Goal: Task Accomplishment & Management: Manage account settings

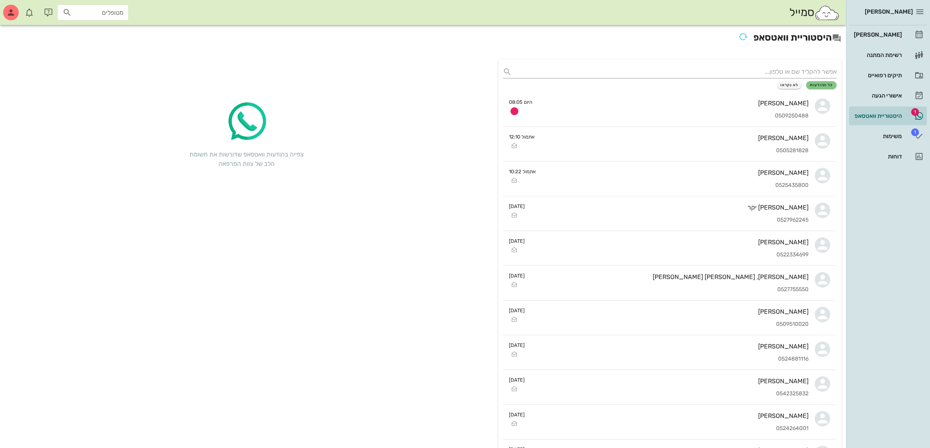
click at [697, 102] on div "[PERSON_NAME]" at bounding box center [674, 103] width 270 height 7
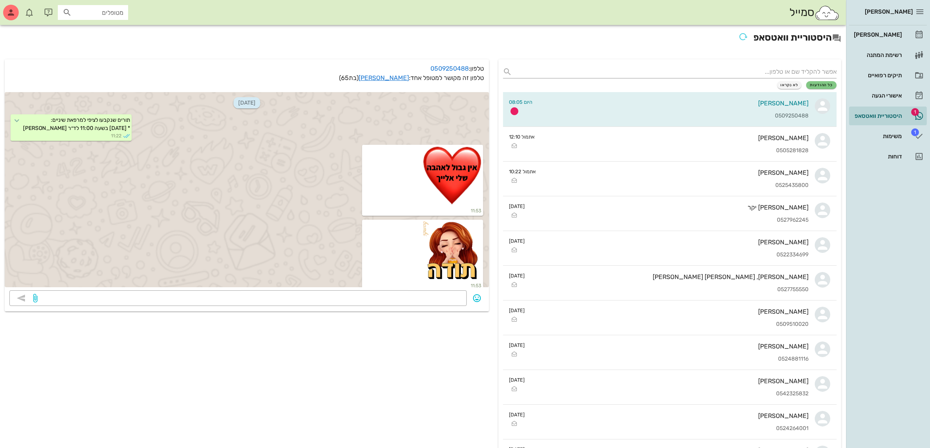
scroll to position [4454, 0]
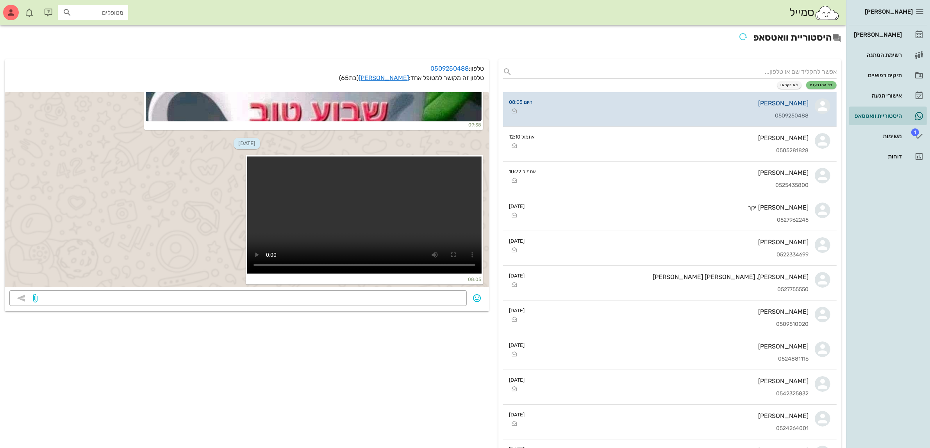
click at [668, 100] on div "[PERSON_NAME]" at bounding box center [674, 103] width 270 height 7
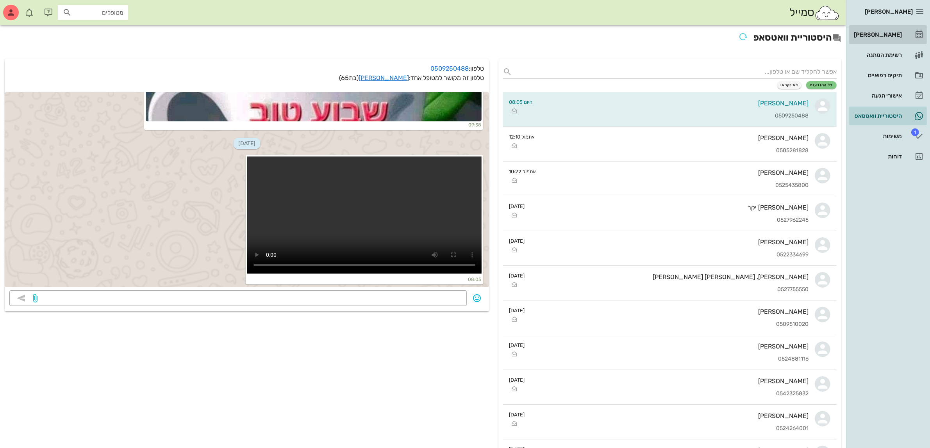
click at [893, 32] on div "[PERSON_NAME]" at bounding box center [877, 35] width 50 height 6
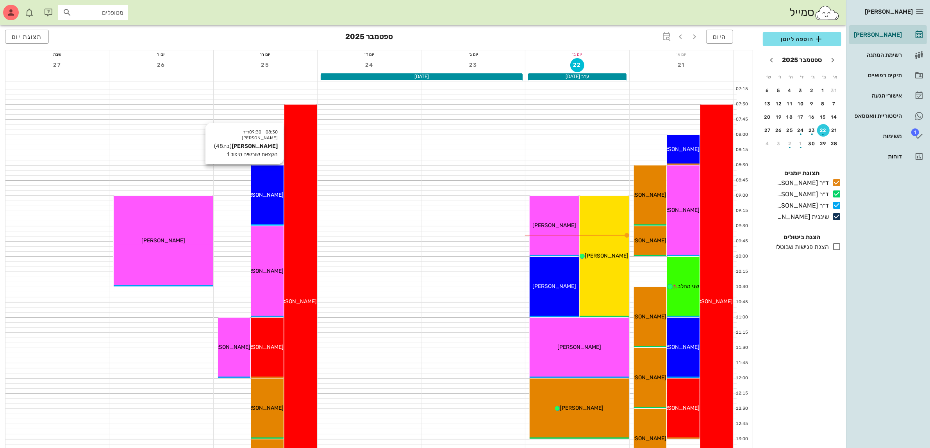
click at [272, 190] on div "08:30 - 09:30 ד״ר [PERSON_NAME] [PERSON_NAME] (בת 48 ) הקצאת שורשים טיפול 1 [PE…" at bounding box center [267, 196] width 32 height 60
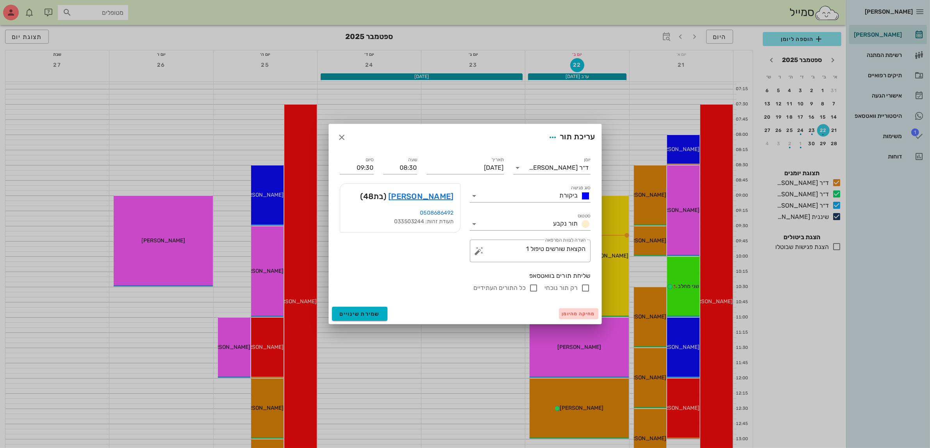
click at [581, 312] on span "מחיקה מהיומן" at bounding box center [578, 313] width 33 height 5
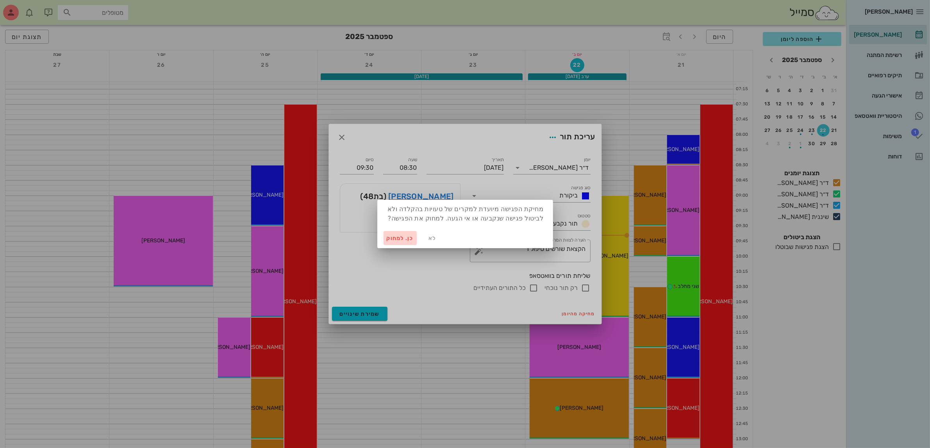
click at [387, 235] on span "כן. למחוק" at bounding box center [399, 238] width 27 height 7
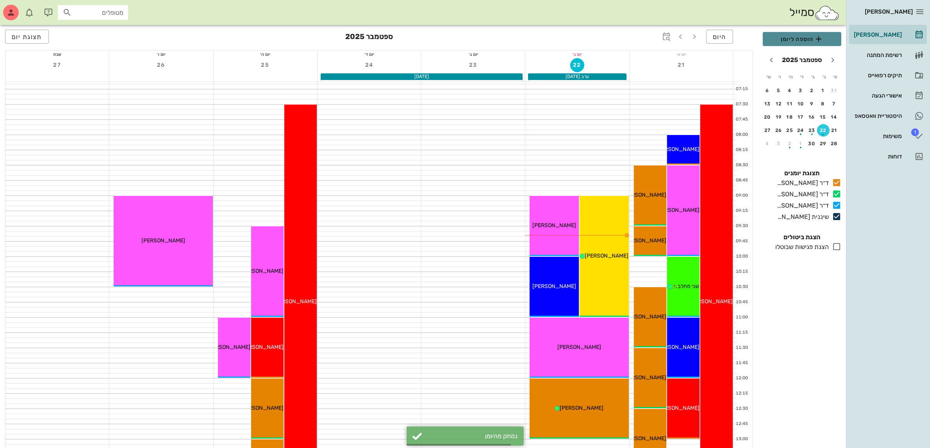
click at [805, 40] on span "הוספה ליומן" at bounding box center [802, 38] width 66 height 9
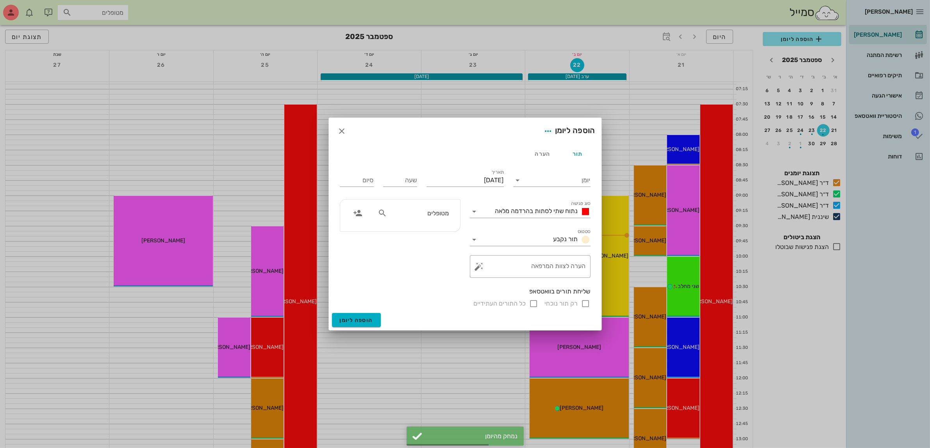
click at [401, 214] on input "מטופלים" at bounding box center [418, 213] width 60 height 10
type input "[PERSON_NAME]"
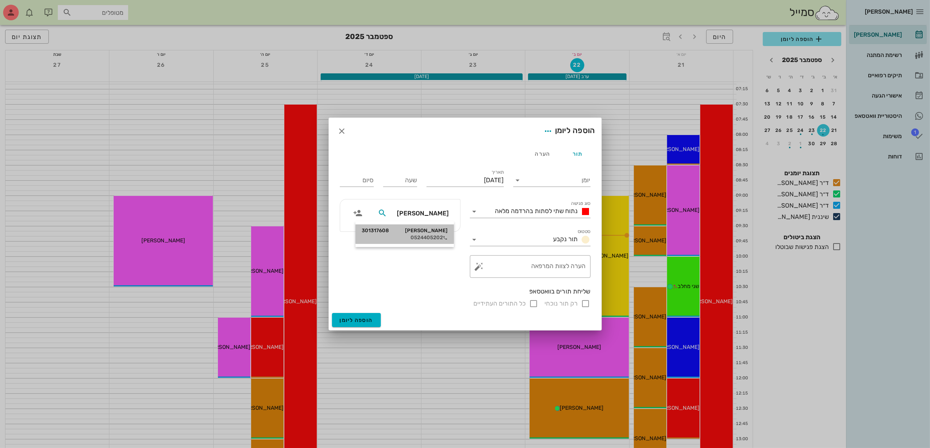
click at [427, 231] on div "[PERSON_NAME] 301317608" at bounding box center [404, 231] width 86 height 6
click at [568, 180] on input "יומן" at bounding box center [557, 180] width 66 height 12
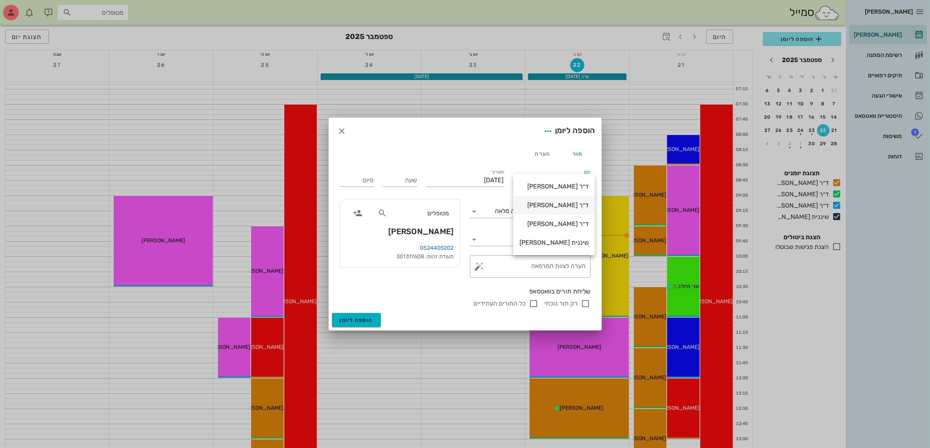
click at [554, 202] on div "ד״ר [PERSON_NAME]" at bounding box center [553, 204] width 69 height 7
click at [536, 213] on span "נתוח שתי לסתות בהרדמה מלאה" at bounding box center [536, 210] width 83 height 7
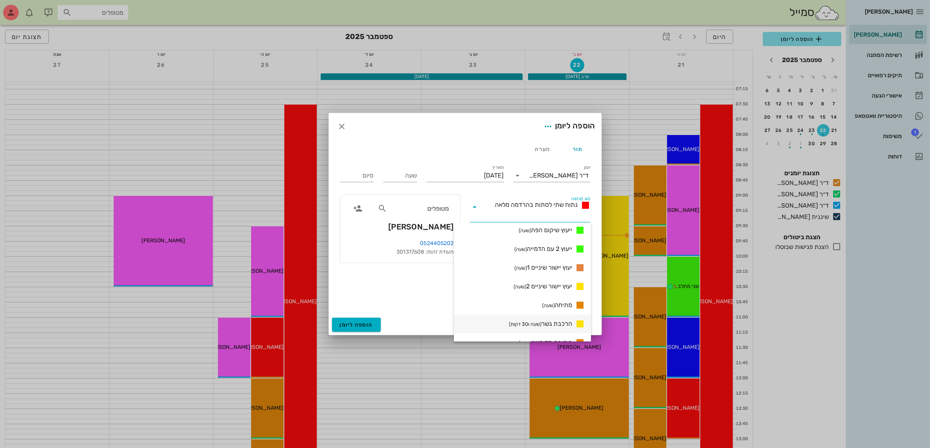
scroll to position [439, 0]
click at [562, 320] on span "מתיחה (שעה)" at bounding box center [557, 320] width 30 height 9
type input "01:00"
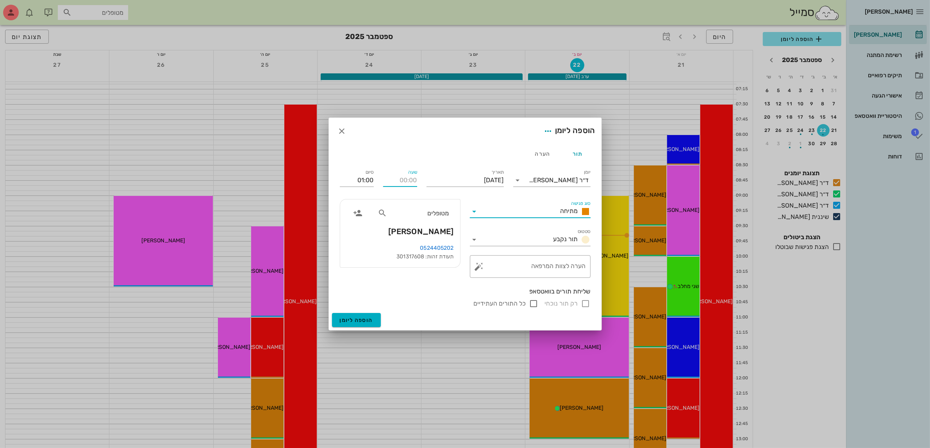
click at [402, 182] on input "שעה" at bounding box center [400, 180] width 34 height 12
click at [351, 176] on input "01:00" at bounding box center [357, 180] width 34 height 12
type input "08:00"
type input "09:00"
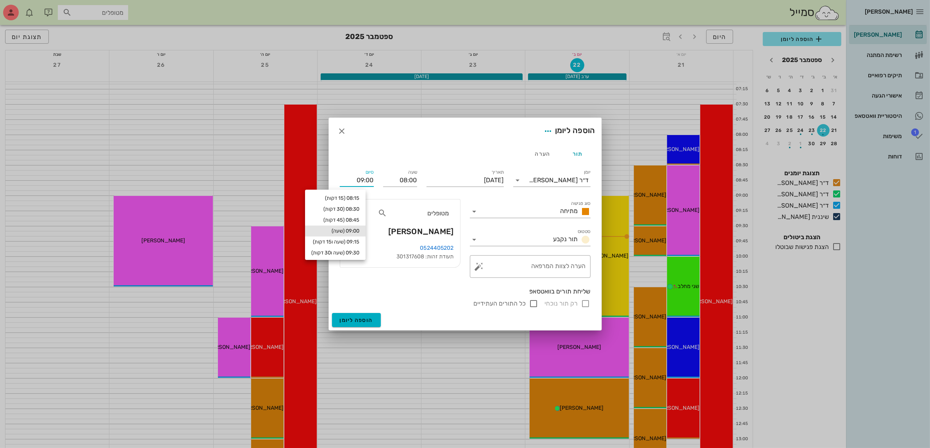
click at [587, 303] on div "רק תור נוכחי כל התורים העתידיים" at bounding box center [465, 303] width 251 height 9
click at [345, 319] on span "הוספה ליומן" at bounding box center [356, 320] width 33 height 7
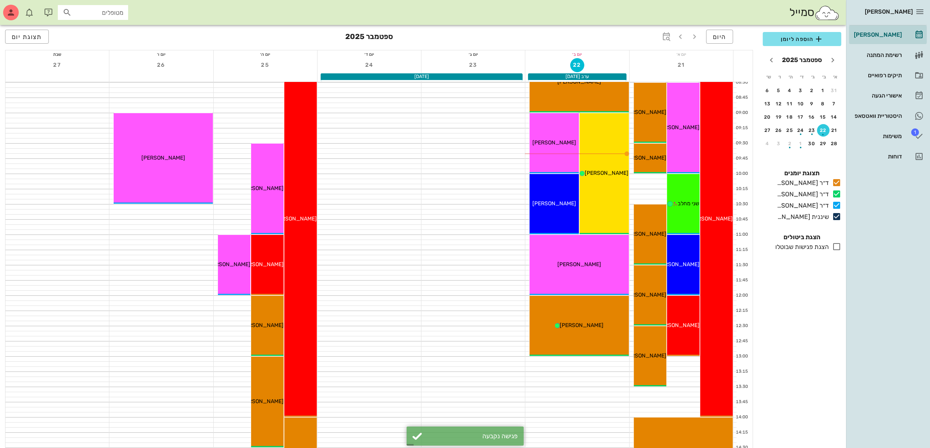
scroll to position [0, 0]
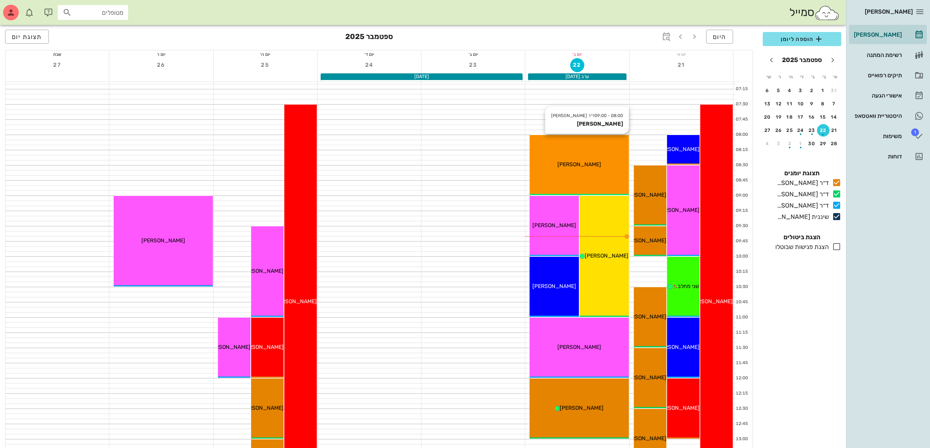
click at [593, 163] on div "[PERSON_NAME]" at bounding box center [578, 164] width 99 height 8
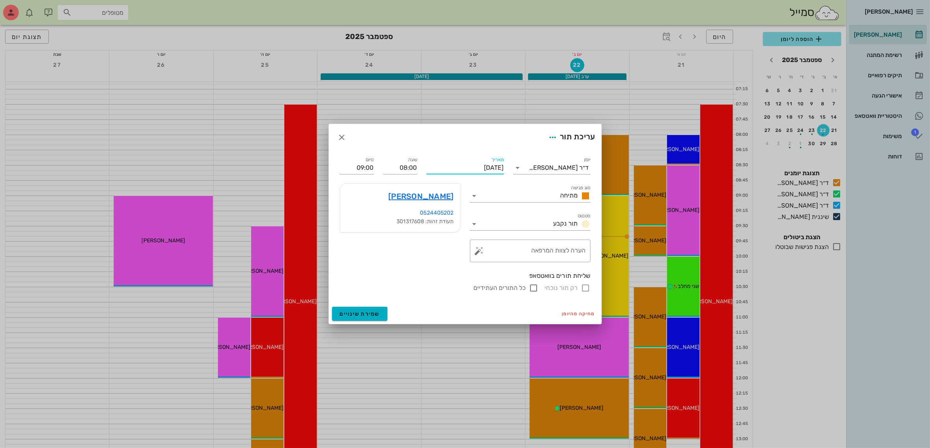
click at [450, 169] on input "[DATE]" at bounding box center [464, 168] width 77 height 12
click at [450, 252] on div "25" at bounding box center [448, 253] width 12 height 5
type input "[DATE]"
click at [358, 311] on span "שמירת שינויים" at bounding box center [360, 314] width 40 height 7
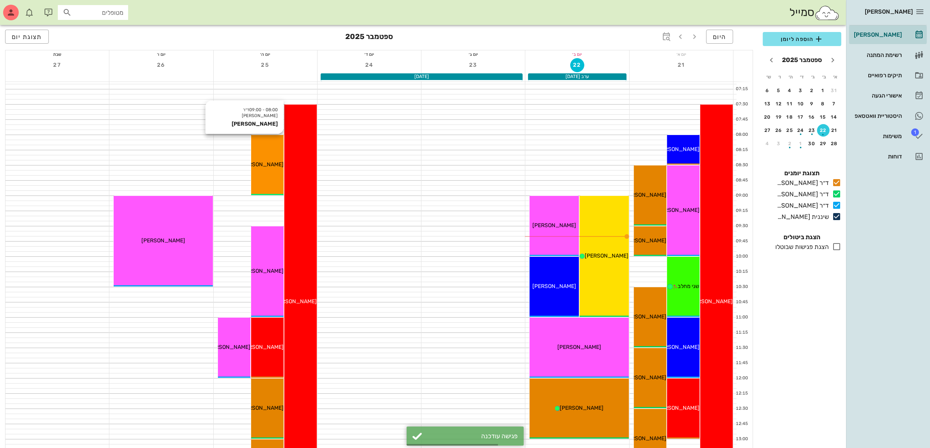
click at [273, 161] on span "[PERSON_NAME]" at bounding box center [262, 164] width 44 height 7
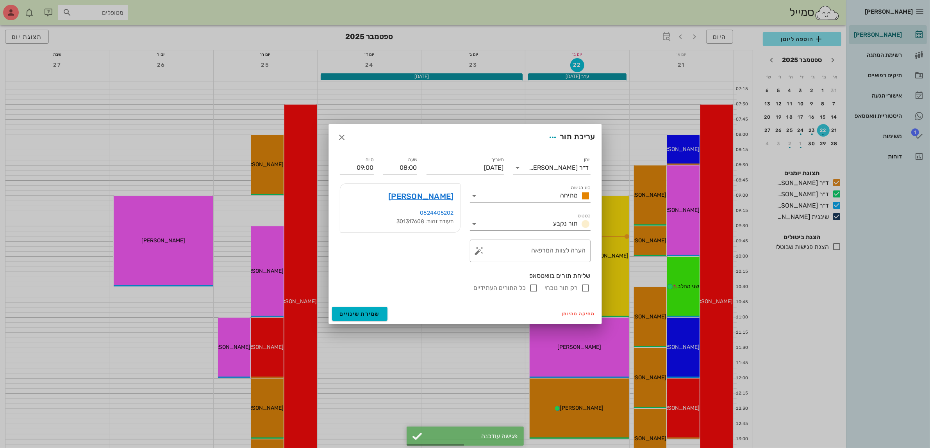
click at [586, 286] on input "רק תור נוכחי" at bounding box center [585, 287] width 9 height 9
checkbox input "false"
click at [363, 312] on span "שמירת שינויים" at bounding box center [360, 314] width 40 height 7
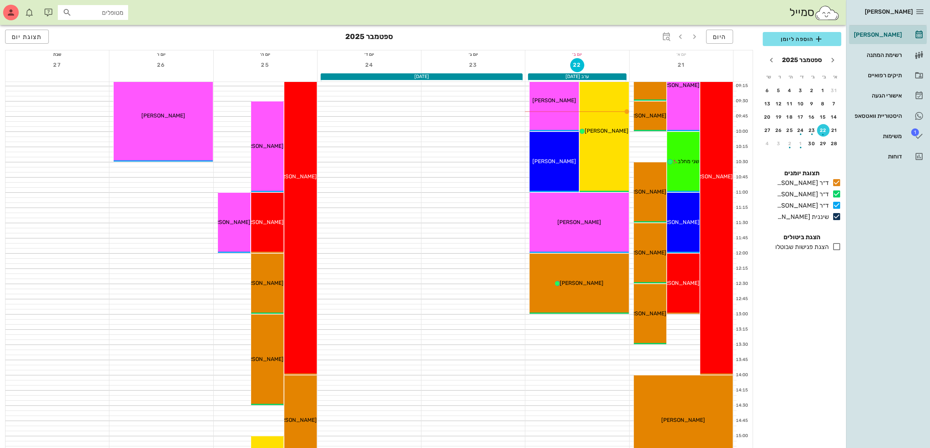
scroll to position [146, 0]
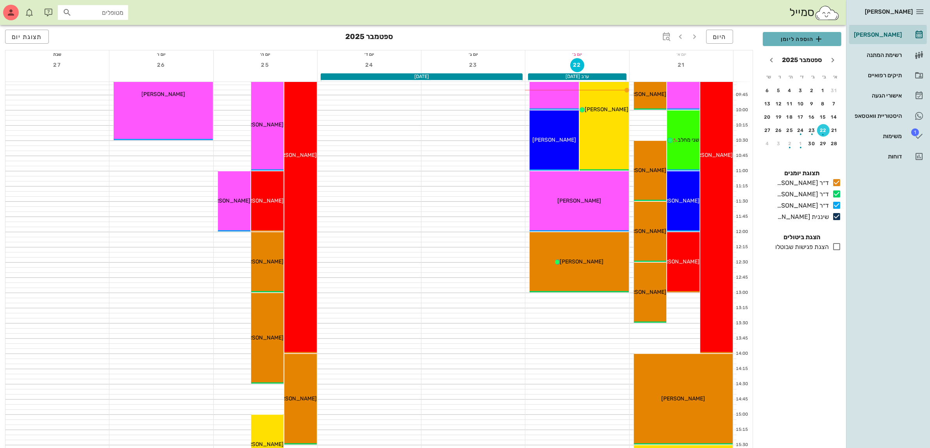
click at [794, 35] on span "הוספה ליומן" at bounding box center [802, 38] width 66 height 9
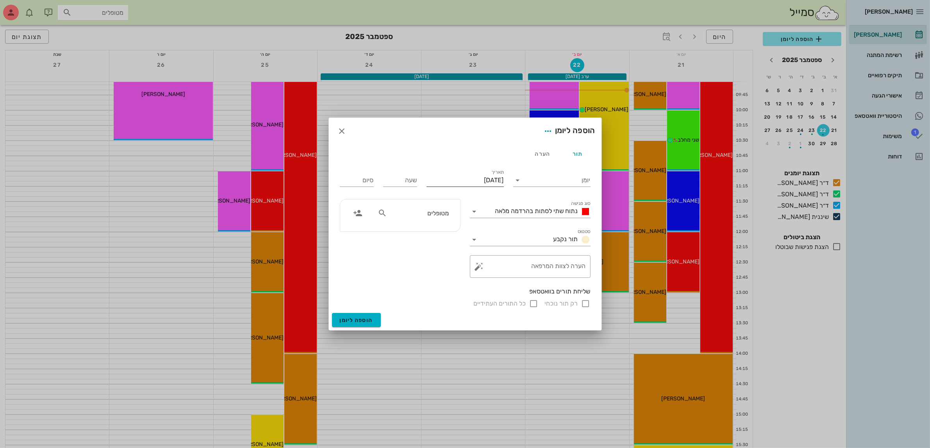
click at [460, 182] on input "[DATE]" at bounding box center [464, 180] width 77 height 12
click at [448, 269] on div "25" at bounding box center [448, 269] width 12 height 5
type input "[DATE]"
click at [424, 215] on input "מטופלים" at bounding box center [418, 213] width 60 height 10
type input "[PERSON_NAME]"
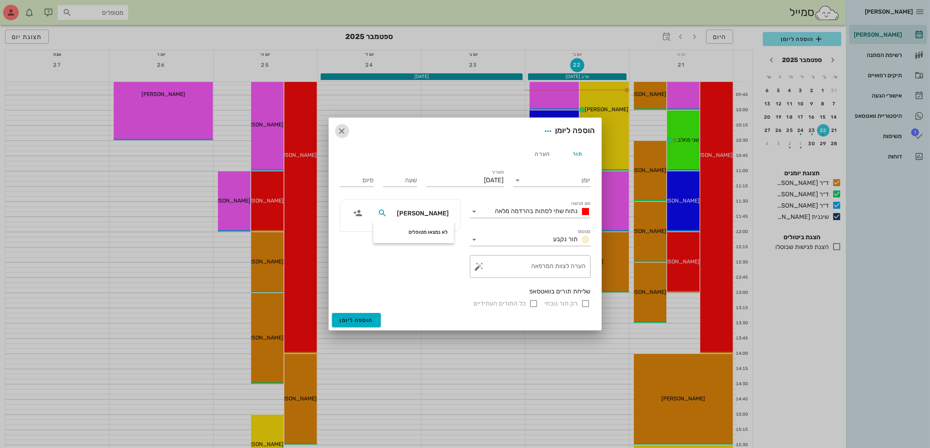
click at [342, 127] on icon "button" at bounding box center [341, 130] width 9 height 9
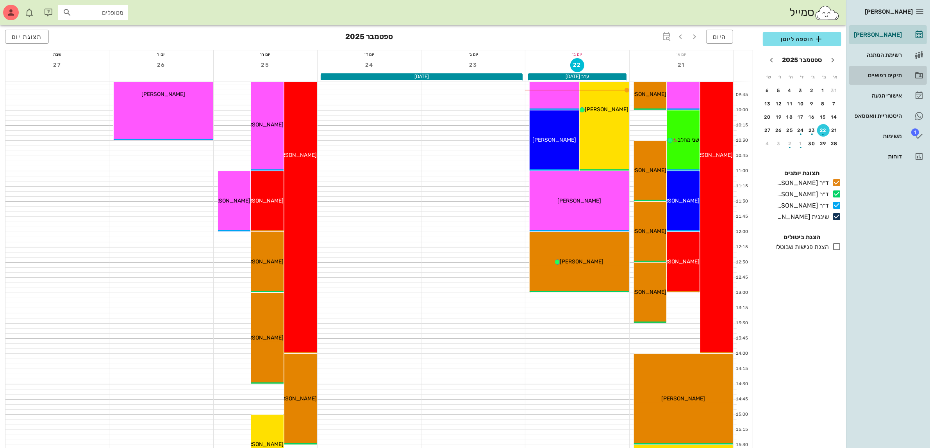
click at [870, 73] on div "תיקים רפואיים" at bounding box center [877, 75] width 50 height 6
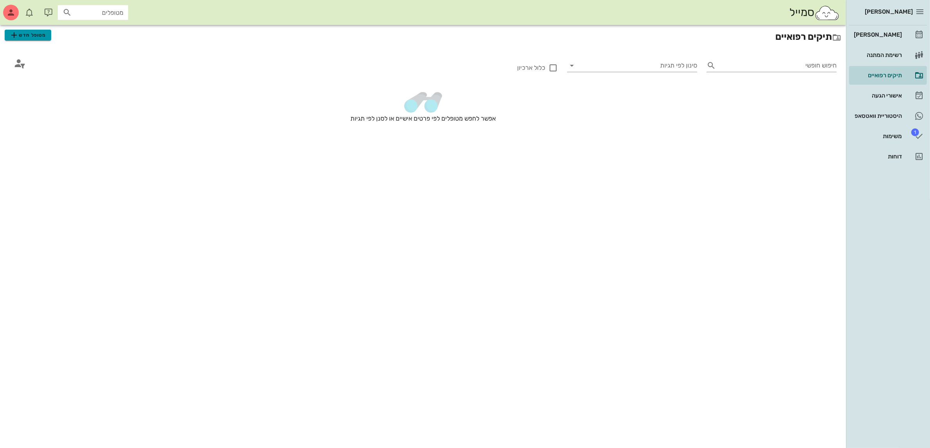
click at [41, 36] on span "מטופל חדש" at bounding box center [27, 34] width 37 height 9
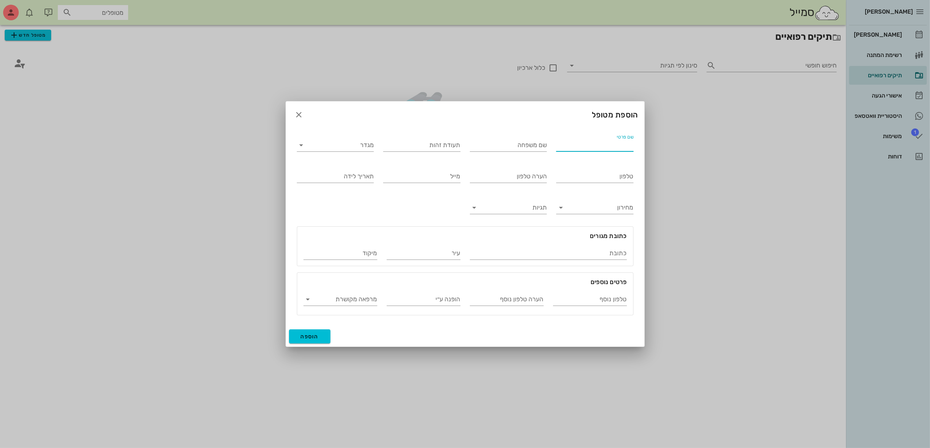
click at [575, 144] on input "שם פרטי" at bounding box center [594, 145] width 77 height 12
type input "[PERSON_NAME]"
click at [342, 147] on input "מגדר" at bounding box center [341, 145] width 65 height 12
click at [352, 168] on div "נקבה" at bounding box center [335, 169] width 64 height 7
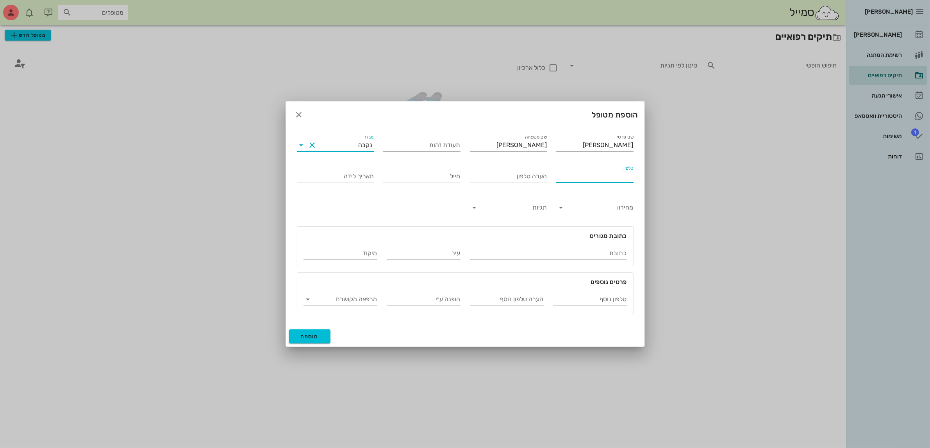
click at [590, 170] on input "טלפון" at bounding box center [594, 176] width 77 height 12
type input "058-7536662"
click at [304, 337] on span "הוספה" at bounding box center [310, 336] width 18 height 7
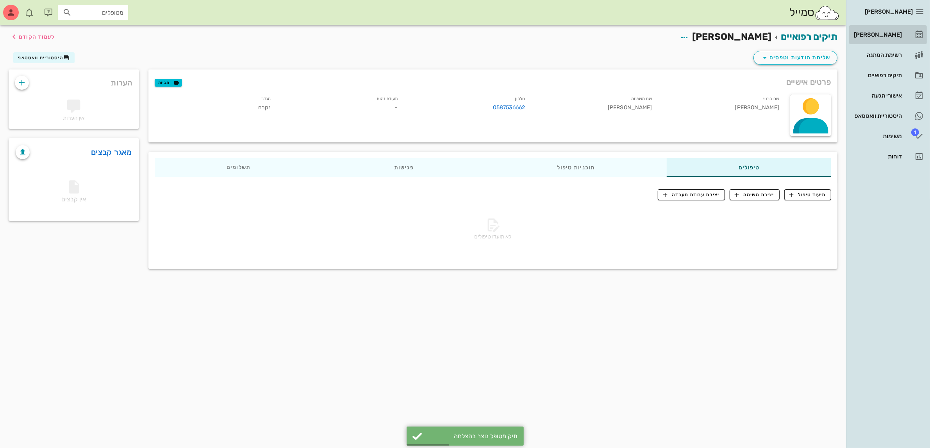
click at [887, 36] on div "[PERSON_NAME]" at bounding box center [877, 35] width 50 height 6
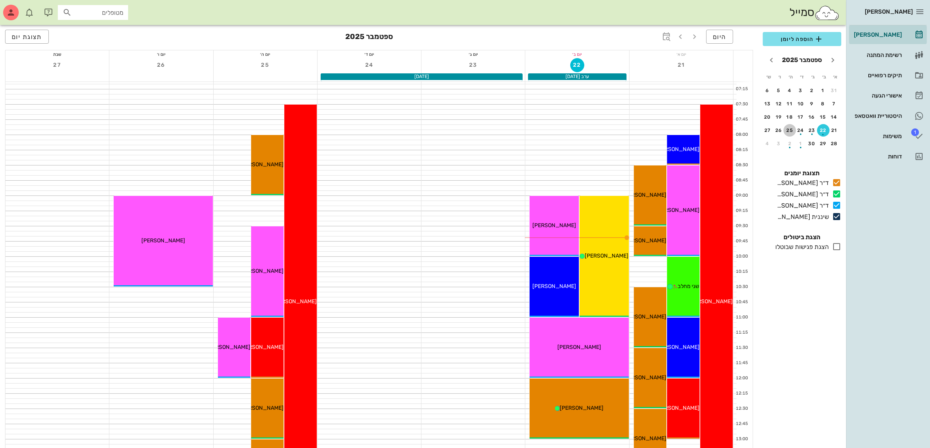
click at [791, 128] on div "25" at bounding box center [789, 130] width 12 height 5
click at [789, 44] on button "הוספה ליומן" at bounding box center [801, 39] width 78 height 14
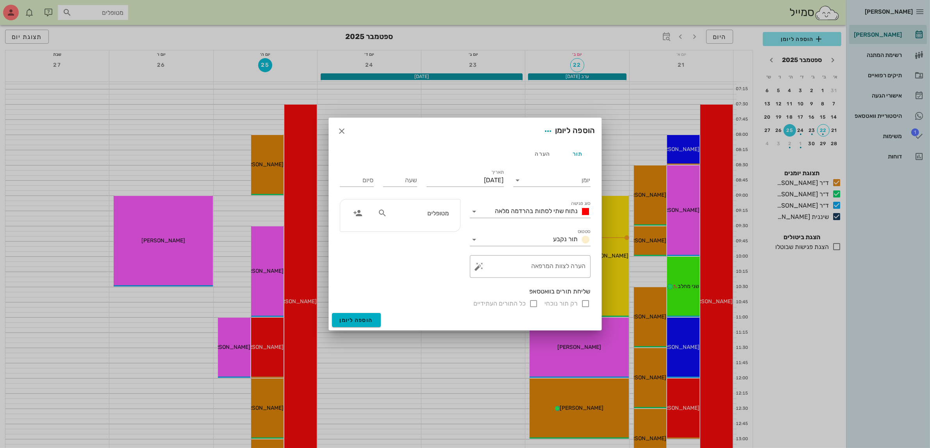
click at [440, 218] on input "מטופלים" at bounding box center [418, 213] width 60 height 10
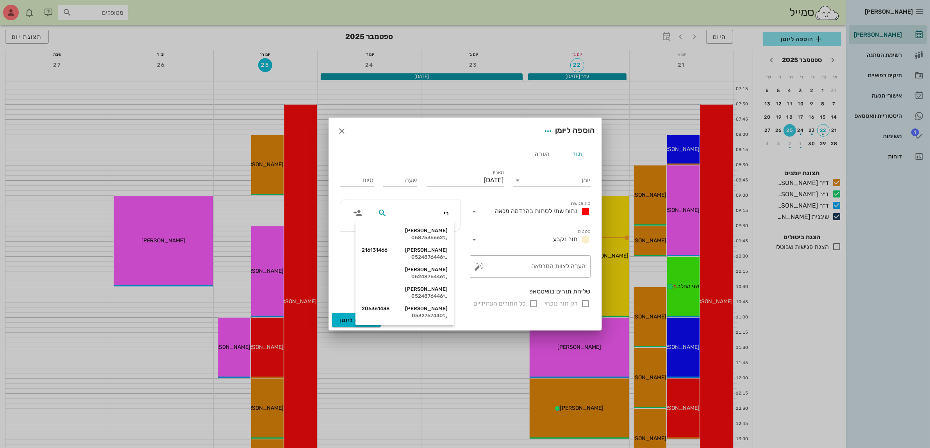
type input "ריק"
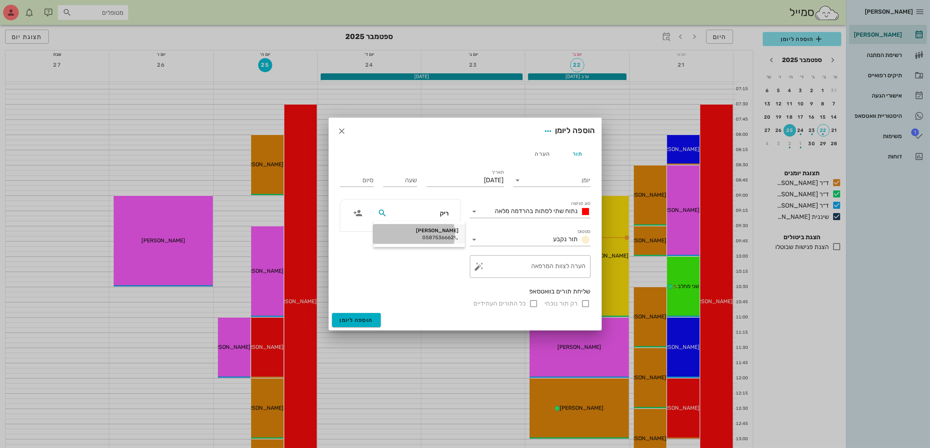
click at [428, 231] on div "[PERSON_NAME]" at bounding box center [418, 231] width 79 height 6
click at [571, 176] on input "יומן" at bounding box center [557, 180] width 66 height 12
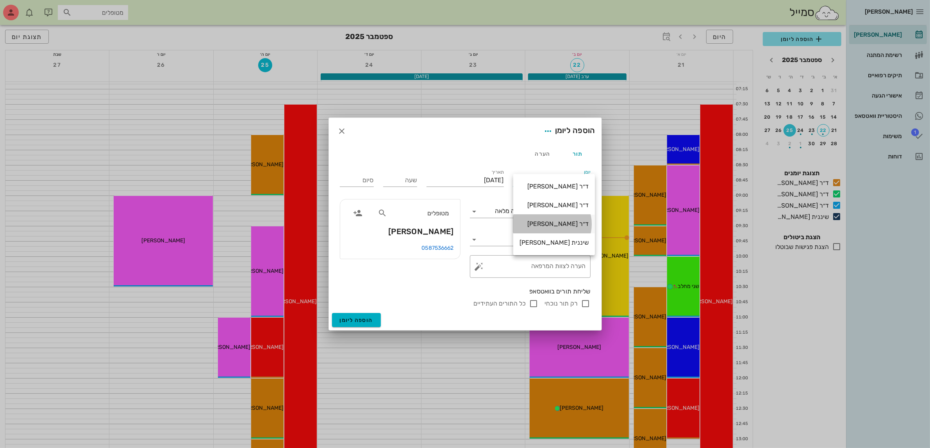
click at [547, 224] on div "ד״ר [PERSON_NAME]" at bounding box center [553, 223] width 69 height 7
click at [544, 208] on span "נתוח שתי לסתות בהרדמה מלאה" at bounding box center [536, 210] width 83 height 7
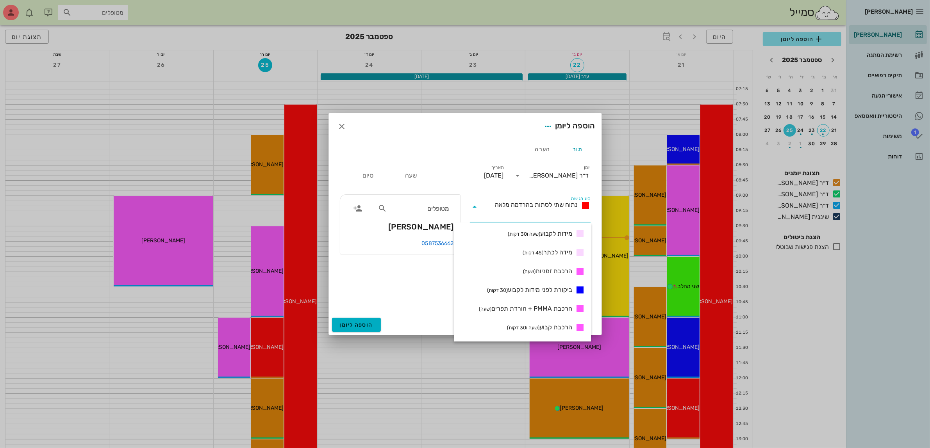
scroll to position [293, 0]
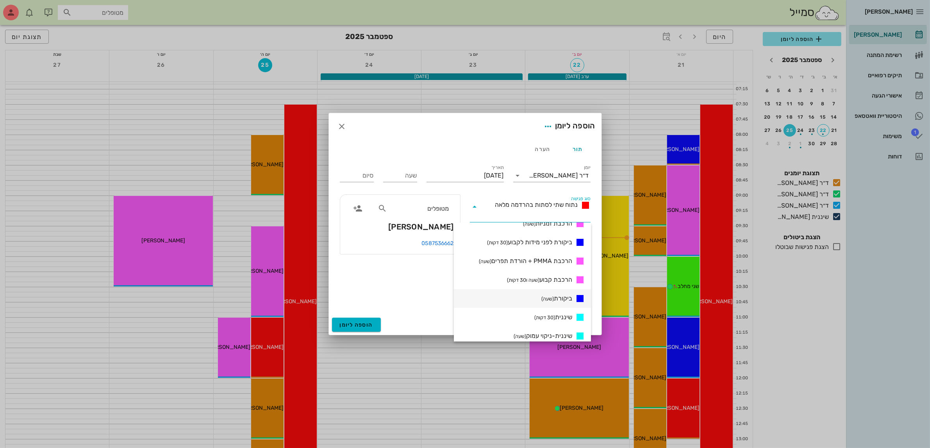
click at [556, 297] on span "ביקורת (שעה)" at bounding box center [556, 298] width 31 height 9
type input "01:00"
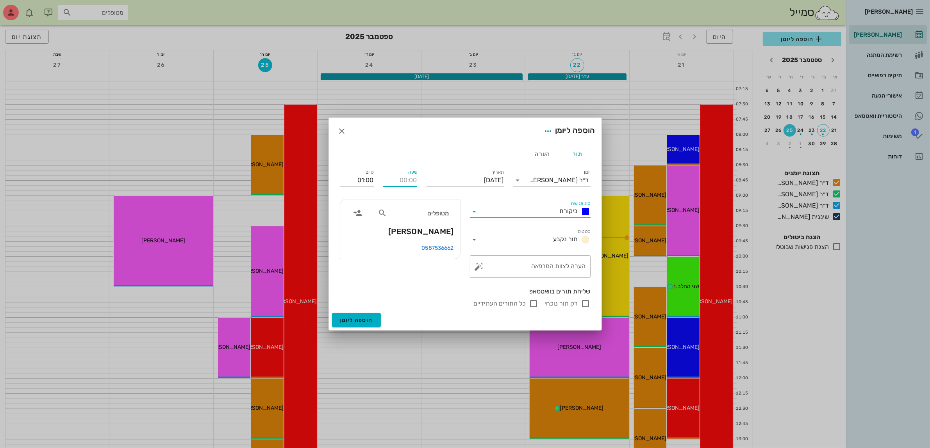
click at [406, 180] on input "שעה" at bounding box center [400, 180] width 34 height 12
click at [399, 186] on div "שעה" at bounding box center [400, 180] width 34 height 12
click at [399, 180] on input "שעה" at bounding box center [400, 180] width 34 height 12
type input "09:30"
type input "10:30"
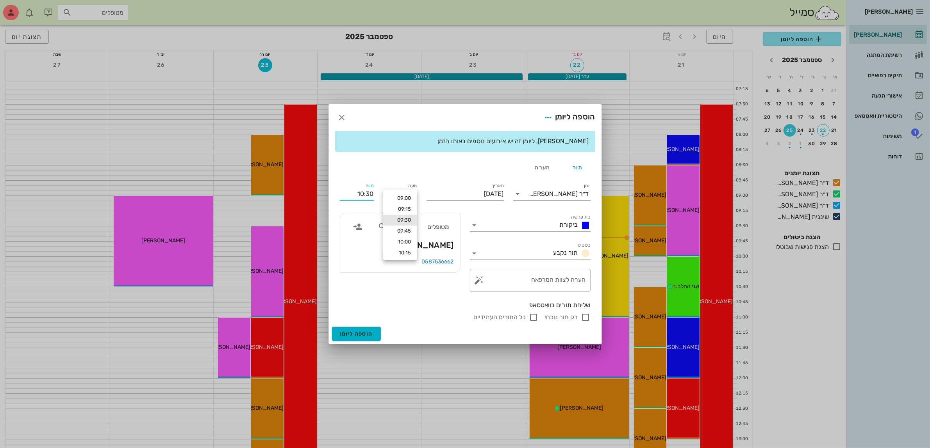
click at [373, 180] on div "סיום 10:30" at bounding box center [356, 192] width 43 height 31
click at [582, 315] on input "רק תור נוכחי" at bounding box center [585, 317] width 9 height 9
checkbox input "false"
click at [362, 334] on span "הוספה ליומן" at bounding box center [356, 334] width 33 height 7
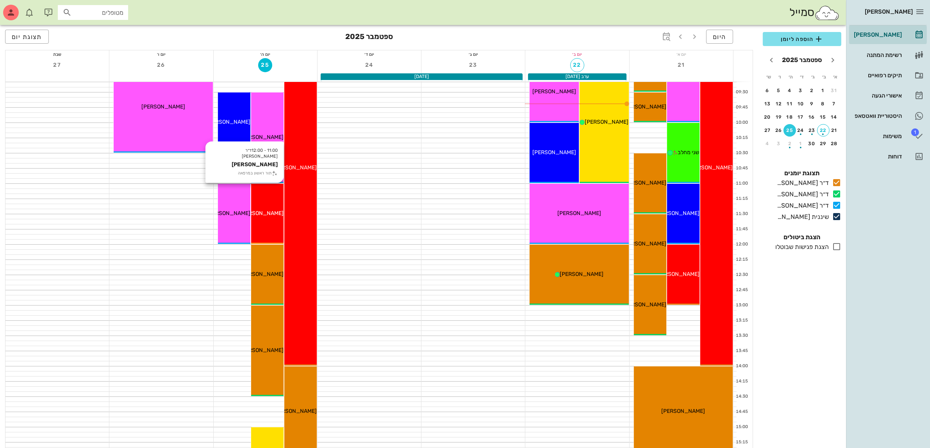
scroll to position [146, 0]
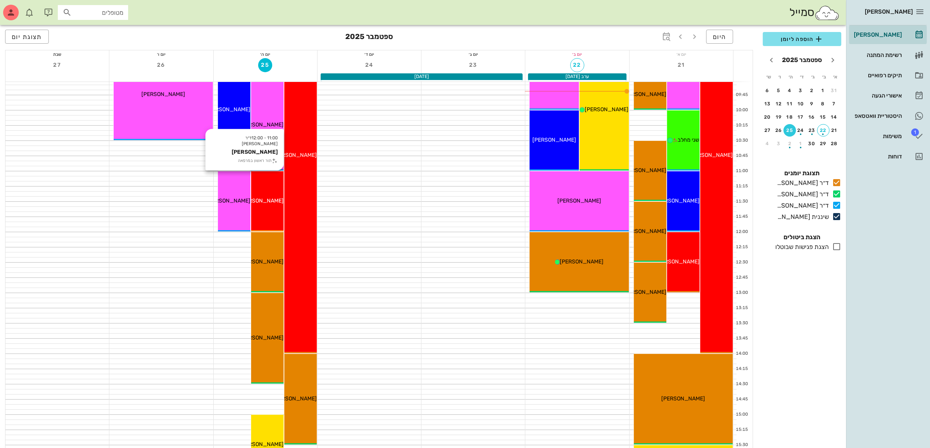
click at [264, 202] on span "[PERSON_NAME]" at bounding box center [262, 201] width 44 height 7
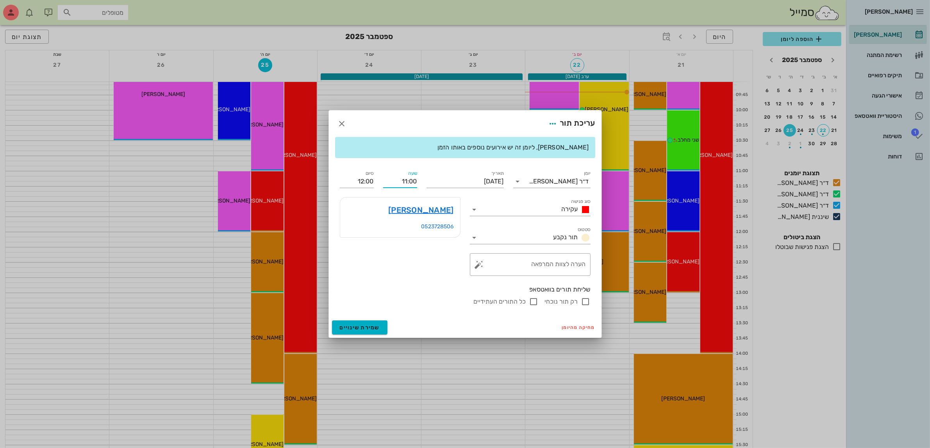
click at [411, 182] on input "11:00" at bounding box center [400, 181] width 34 height 12
click at [403, 237] on div "11:30" at bounding box center [399, 240] width 21 height 6
type input "11:30"
type input "12:30"
click at [584, 301] on input "רק תור נוכחי" at bounding box center [585, 301] width 9 height 9
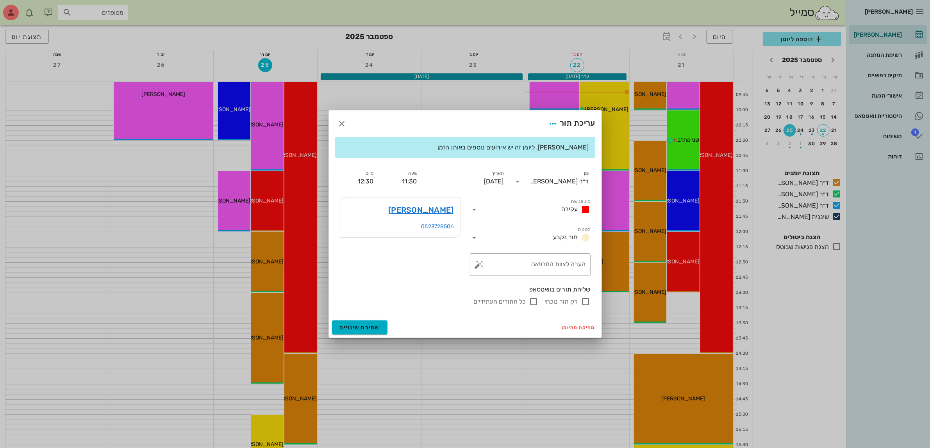
checkbox input "false"
click at [357, 326] on span "שמירת שינויים" at bounding box center [360, 327] width 40 height 7
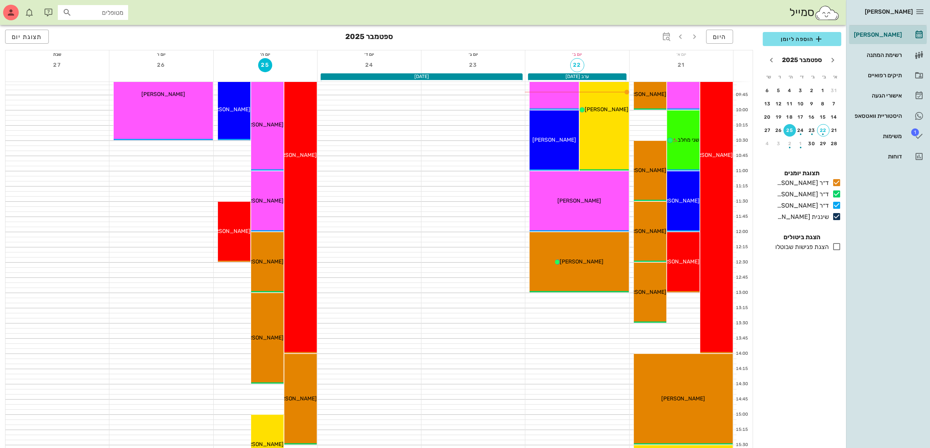
click at [101, 12] on input "מטופלים" at bounding box center [98, 12] width 50 height 10
type input "[PERSON_NAME] נד"
click at [876, 69] on div "תיקים רפואיים" at bounding box center [877, 75] width 50 height 12
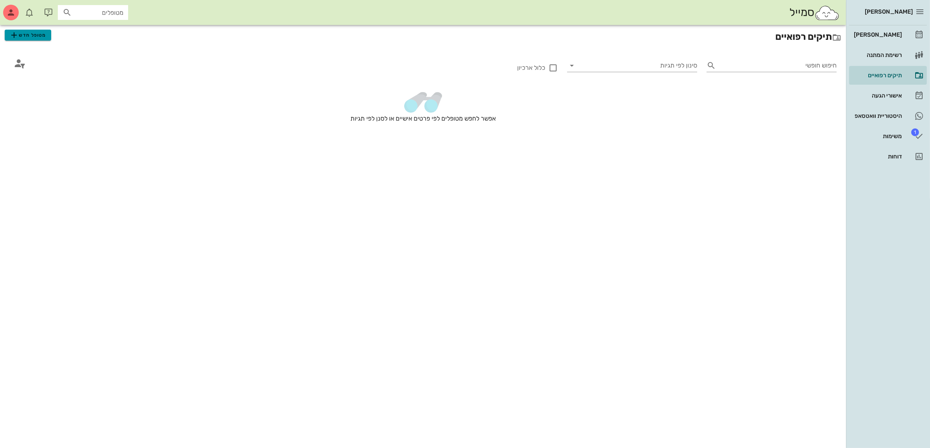
click at [23, 36] on span "מטופל חדש" at bounding box center [27, 34] width 37 height 9
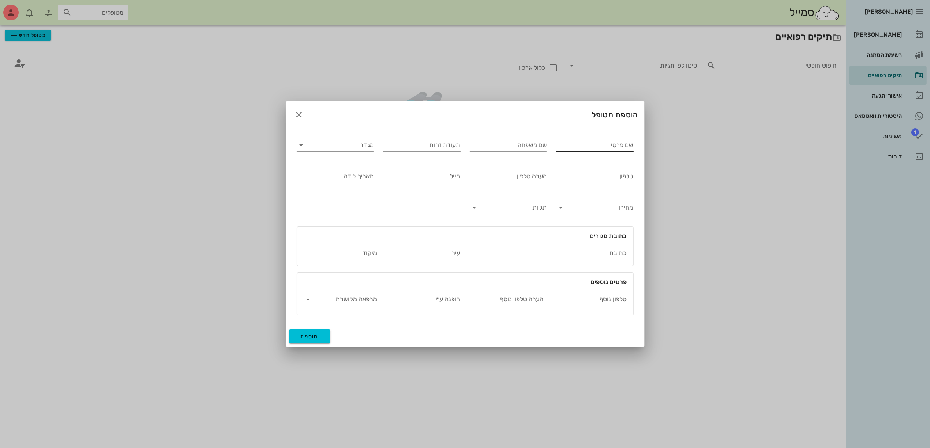
click at [602, 144] on input "שם פרטי" at bounding box center [594, 145] width 77 height 12
type input "[PERSON_NAME]"
click at [369, 146] on input "מגדר" at bounding box center [341, 145] width 65 height 12
click at [363, 151] on div "זכר" at bounding box center [335, 151] width 64 height 7
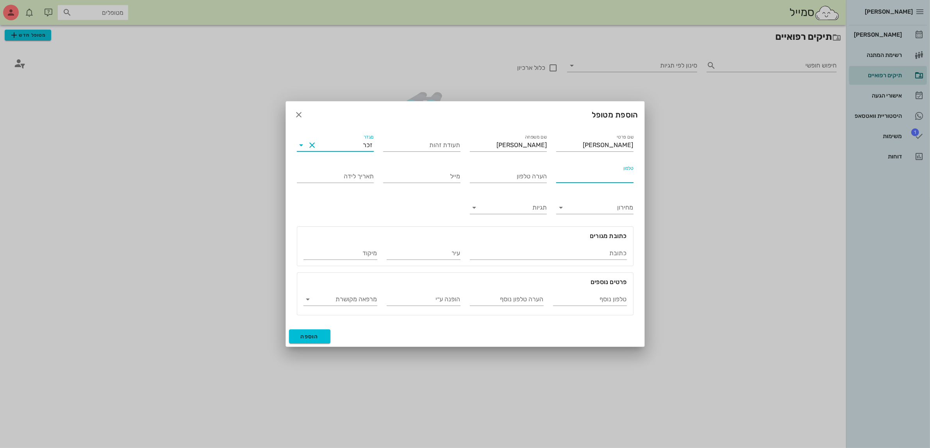
click at [571, 180] on input "טלפון" at bounding box center [594, 176] width 77 height 12
type input "050-8530180"
click at [306, 338] on span "הוספה" at bounding box center [310, 336] width 18 height 7
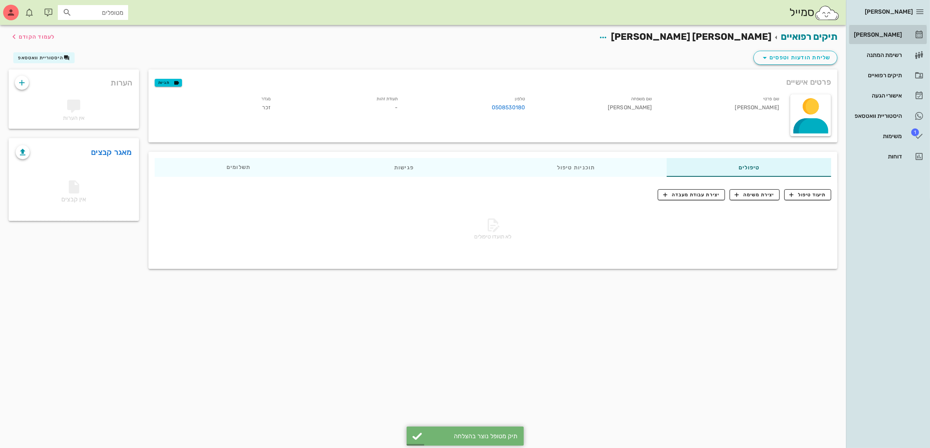
click at [892, 32] on div "[PERSON_NAME]" at bounding box center [877, 35] width 50 height 6
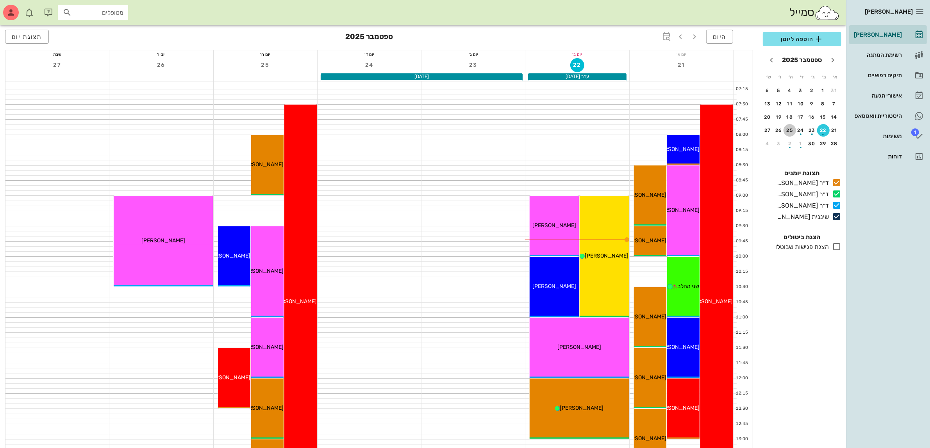
click at [788, 130] on div "25" at bounding box center [789, 130] width 12 height 5
click at [793, 39] on span "הוספה ליומן" at bounding box center [802, 38] width 66 height 9
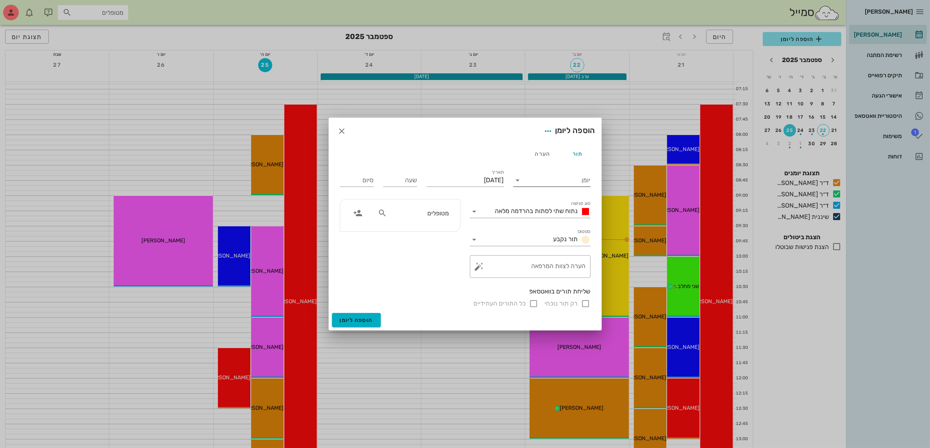
click at [572, 178] on input "יומן" at bounding box center [557, 180] width 66 height 12
click at [557, 185] on div "ד״ר [PERSON_NAME]" at bounding box center [553, 186] width 69 height 7
click at [561, 209] on span "נתוח שתי לסתות בהרדמה מלאה" at bounding box center [536, 210] width 83 height 7
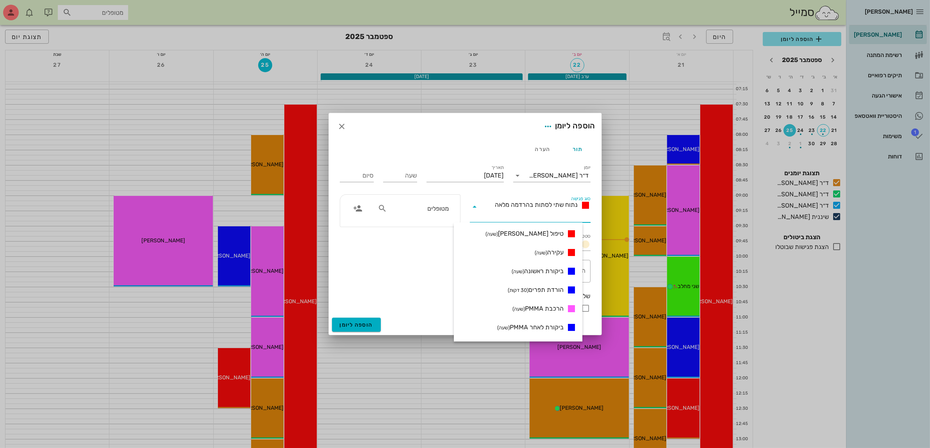
scroll to position [146, 0]
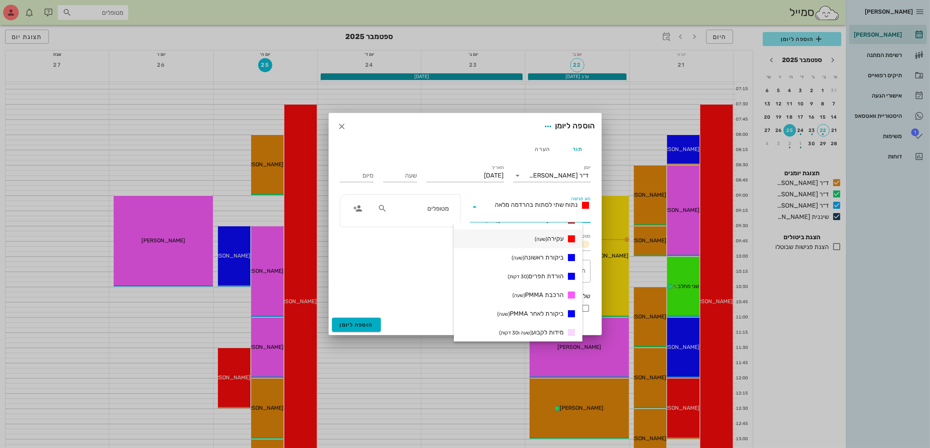
click at [563, 239] on span "עקירה (שעה)" at bounding box center [548, 238] width 29 height 9
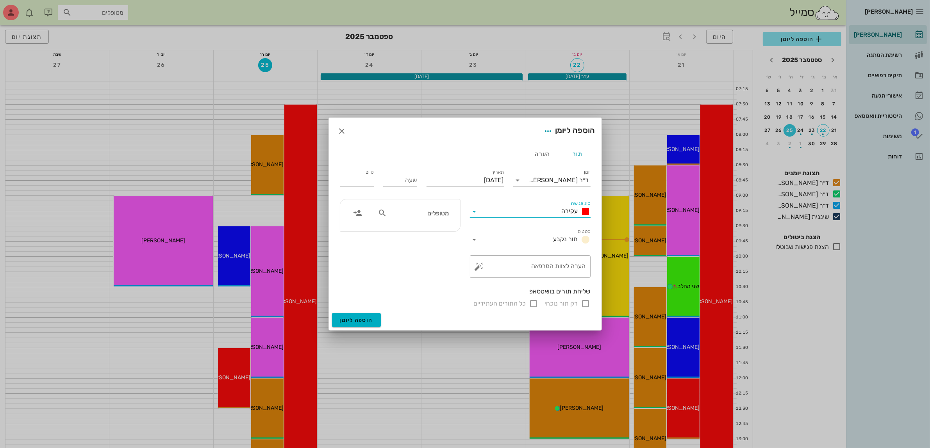
type input "01:00"
click at [402, 182] on input "שעה" at bounding box center [400, 180] width 34 height 12
click at [408, 206] on div "מטופלים" at bounding box center [413, 213] width 80 height 15
type input "12:30"
type input "13:30"
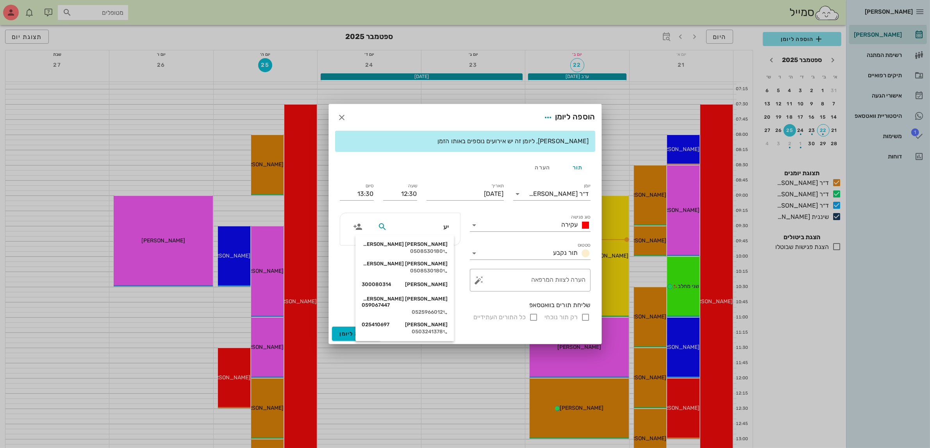
type input "[PERSON_NAME]"
click at [427, 249] on div "0508530180" at bounding box center [404, 251] width 86 height 6
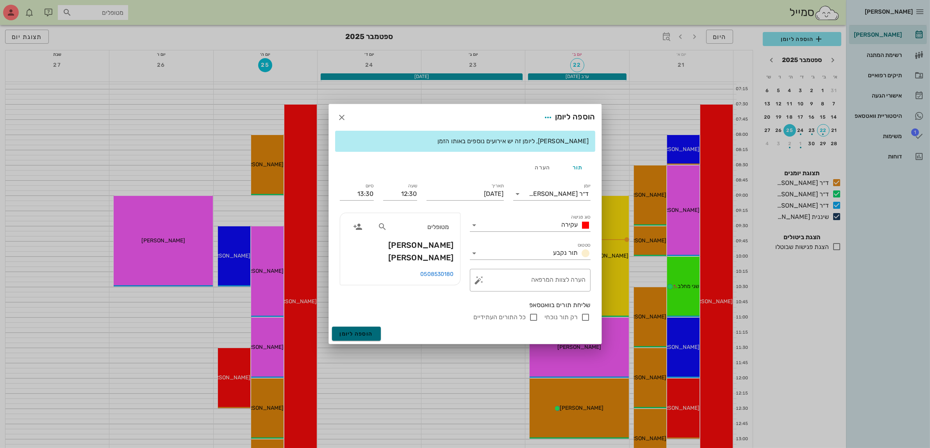
click at [363, 334] on span "הוספה ליומן" at bounding box center [356, 334] width 33 height 7
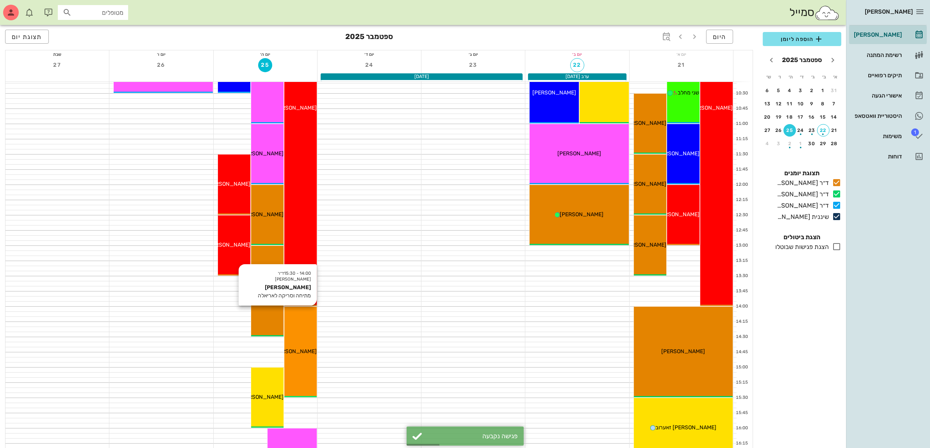
scroll to position [195, 0]
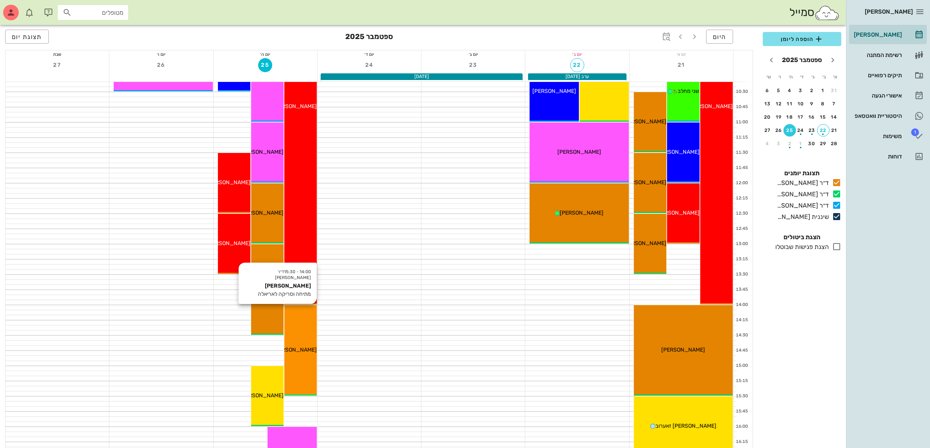
click at [301, 342] on div "14:00 - 15:30 ד״ר [PERSON_NAME] [PERSON_NAME] מתיחה וסריקה [PERSON_NAME]" at bounding box center [300, 350] width 32 height 91
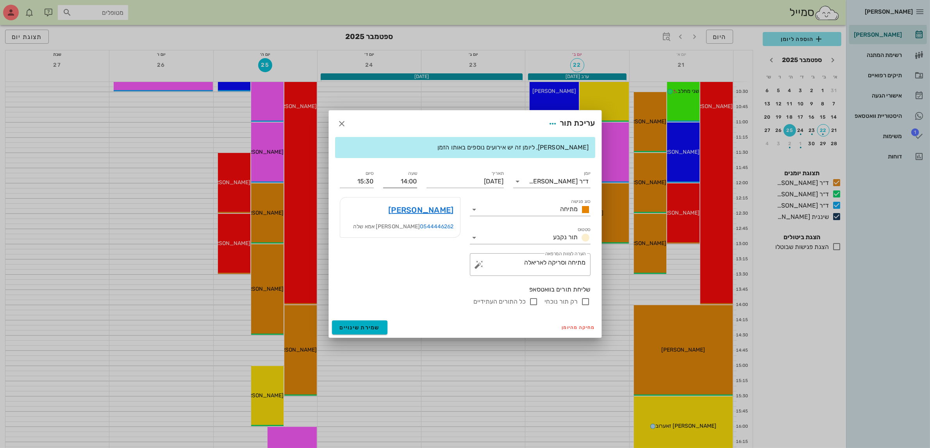
click at [412, 180] on input "14:00" at bounding box center [400, 181] width 34 height 12
click at [402, 240] on div "14:30" at bounding box center [399, 240] width 21 height 6
type input "14:30"
click at [362, 180] on input "16:00" at bounding box center [357, 181] width 34 height 12
click at [359, 227] on div "15:30 (שעה)" at bounding box center [335, 229] width 47 height 6
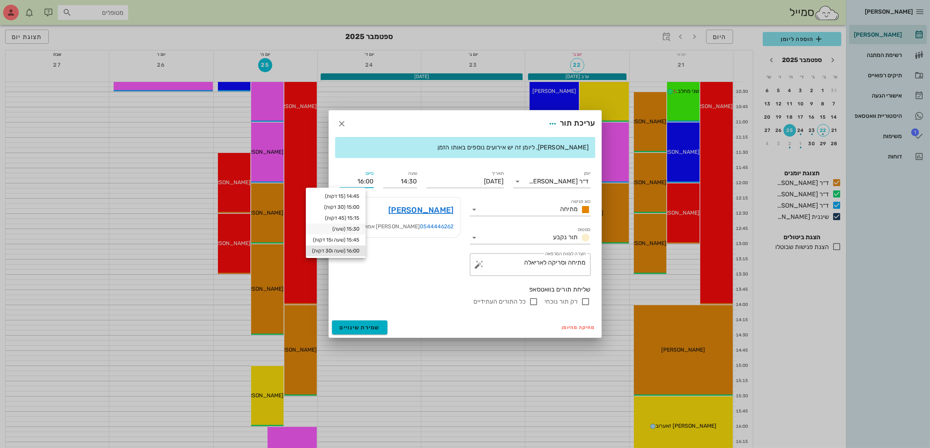
type input "15:30"
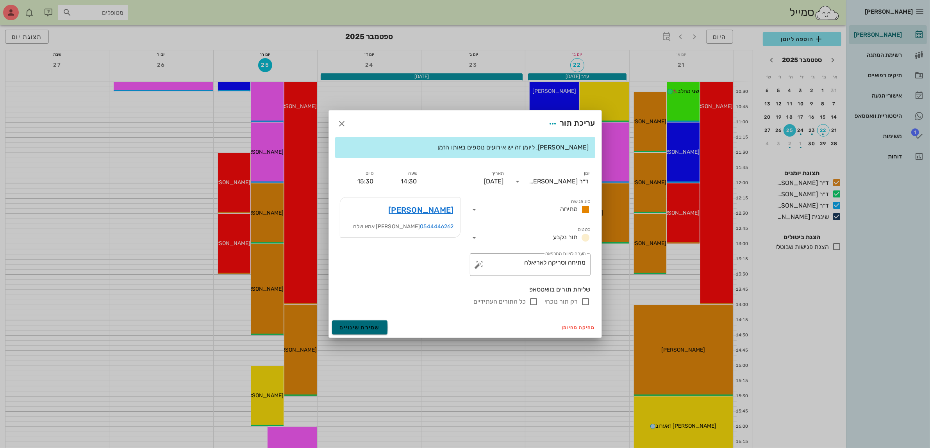
click at [363, 327] on span "שמירת שינויים" at bounding box center [360, 327] width 40 height 7
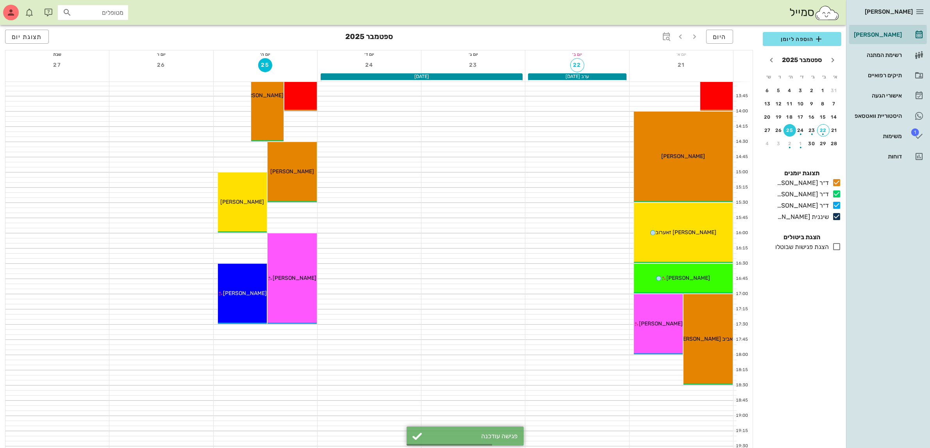
scroll to position [390, 0]
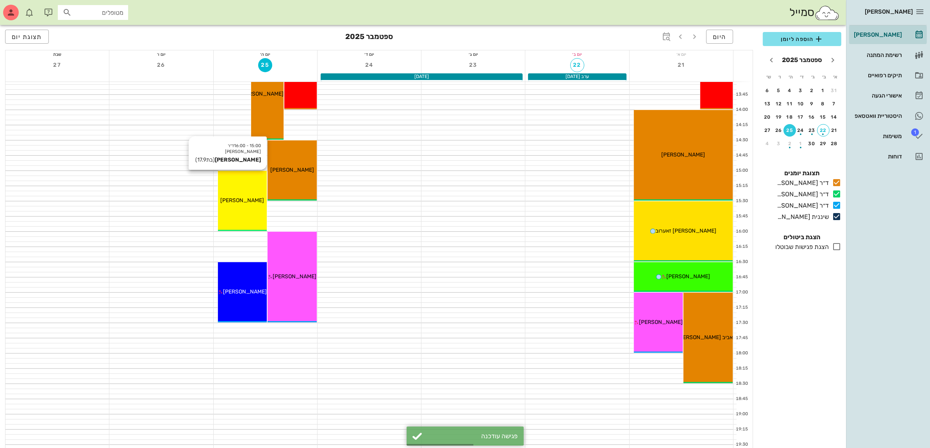
click at [240, 203] on div "[PERSON_NAME]" at bounding box center [242, 200] width 49 height 8
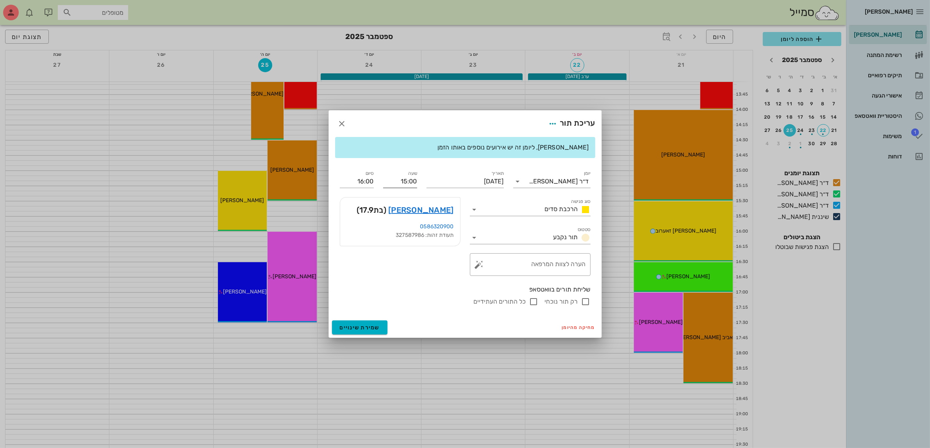
click at [402, 178] on input "15:00" at bounding box center [400, 181] width 34 height 12
click at [408, 241] on div "15:30" at bounding box center [399, 240] width 21 height 6
type input "15:30"
type input "16:30"
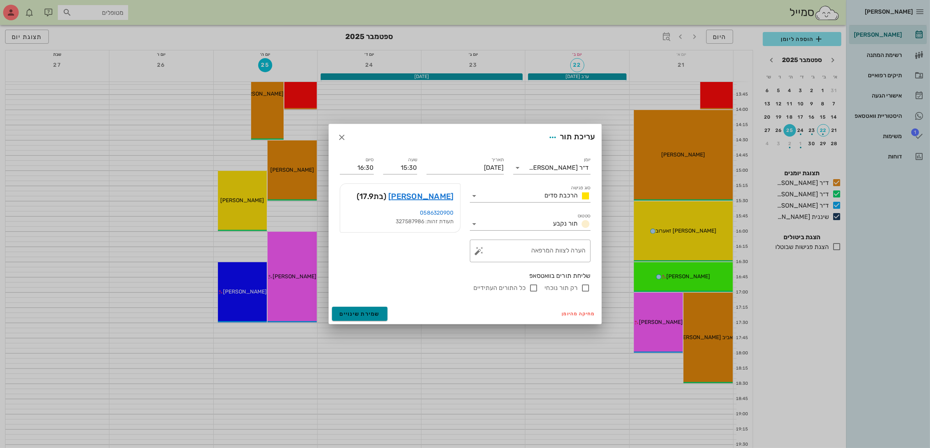
click at [356, 312] on span "שמירת שינויים" at bounding box center [360, 314] width 40 height 7
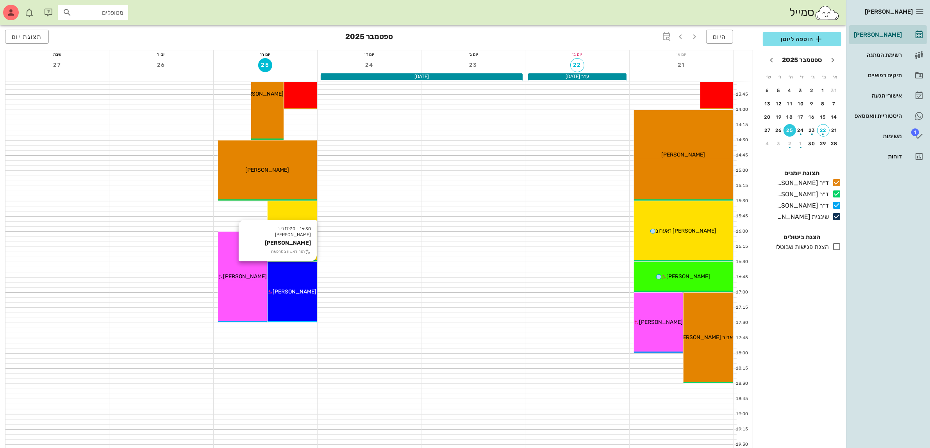
click at [299, 294] on span "[PERSON_NAME]" at bounding box center [295, 291] width 44 height 7
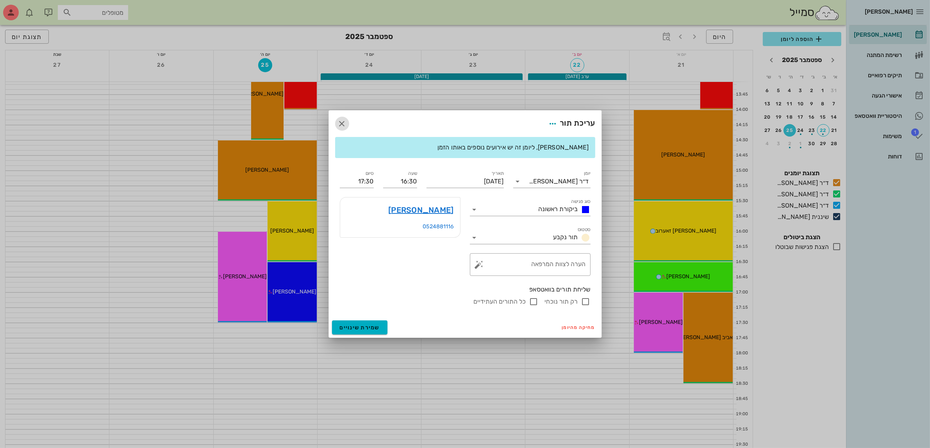
click at [340, 120] on icon "button" at bounding box center [341, 123] width 9 height 9
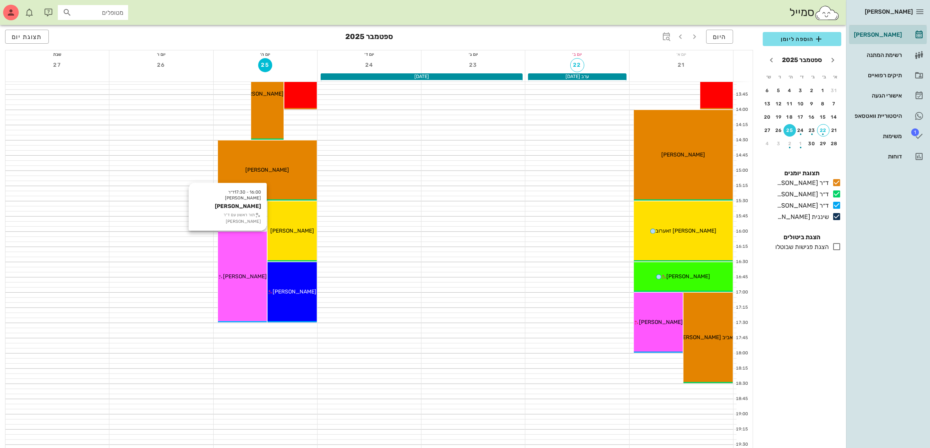
click at [250, 286] on div "16:00 - 17:30 ד״ר [PERSON_NAME] [PERSON_NAME] תור ראשון עם ד״ר [PERSON_NAME] [P…" at bounding box center [242, 277] width 49 height 91
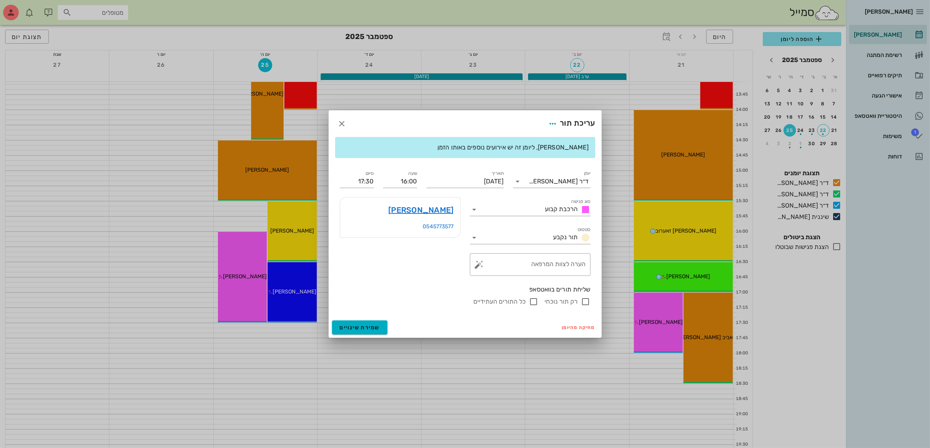
click at [502, 394] on div at bounding box center [465, 224] width 930 height 448
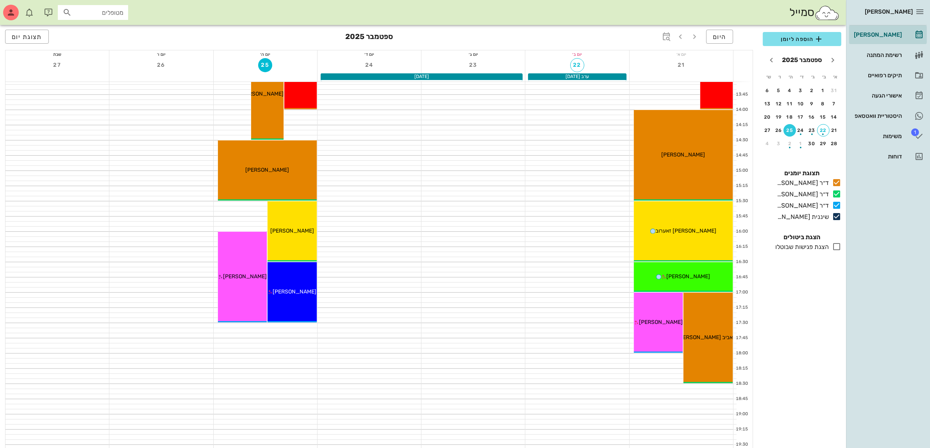
click at [420, 130] on div at bounding box center [368, 132] width 103 height 5
click at [540, 108] on div at bounding box center [576, 107] width 103 height 5
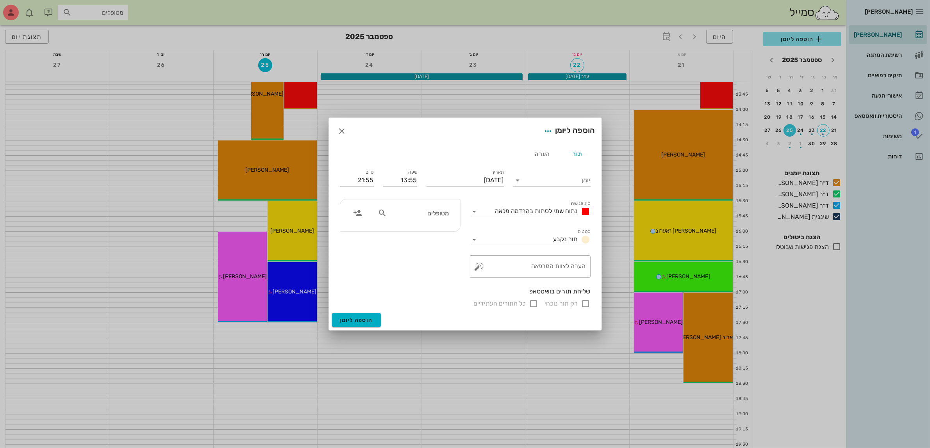
click at [387, 128] on div "הוספה ליומן" at bounding box center [465, 131] width 272 height 27
click at [558, 183] on input "יומן" at bounding box center [557, 180] width 66 height 12
click at [340, 126] on icon "button" at bounding box center [341, 130] width 9 height 9
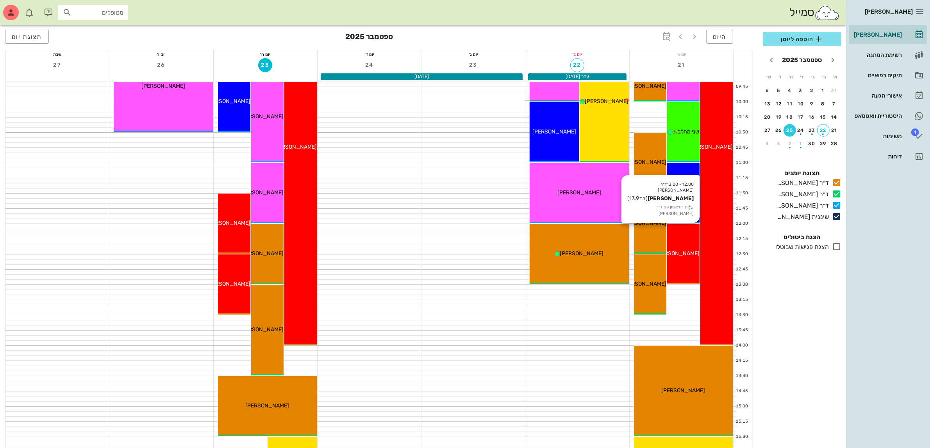
scroll to position [146, 0]
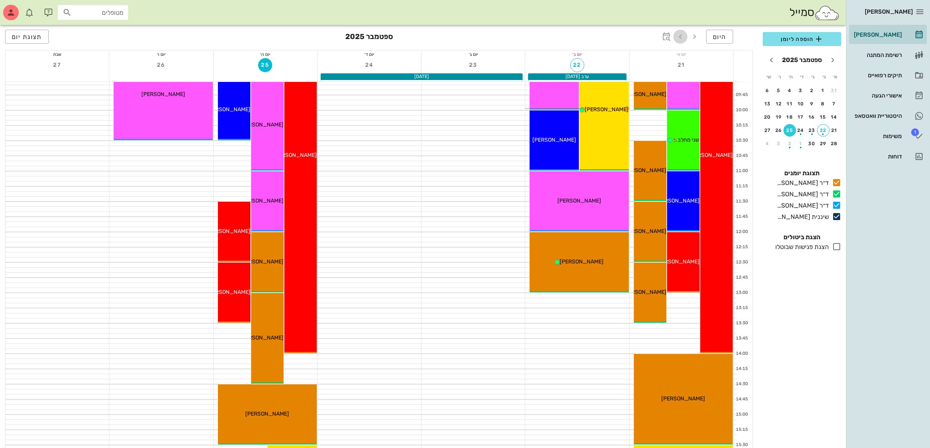
click at [680, 38] on icon "button" at bounding box center [679, 36] width 9 height 9
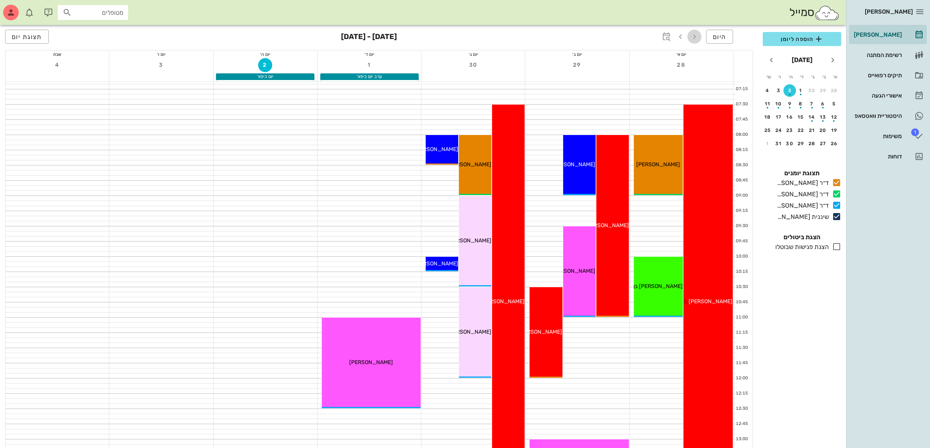
click at [693, 34] on icon "button" at bounding box center [693, 36] width 9 height 9
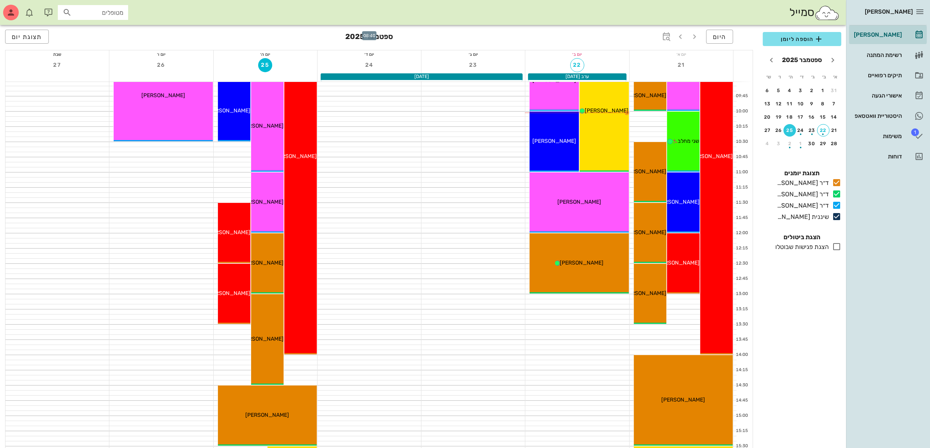
scroll to position [146, 0]
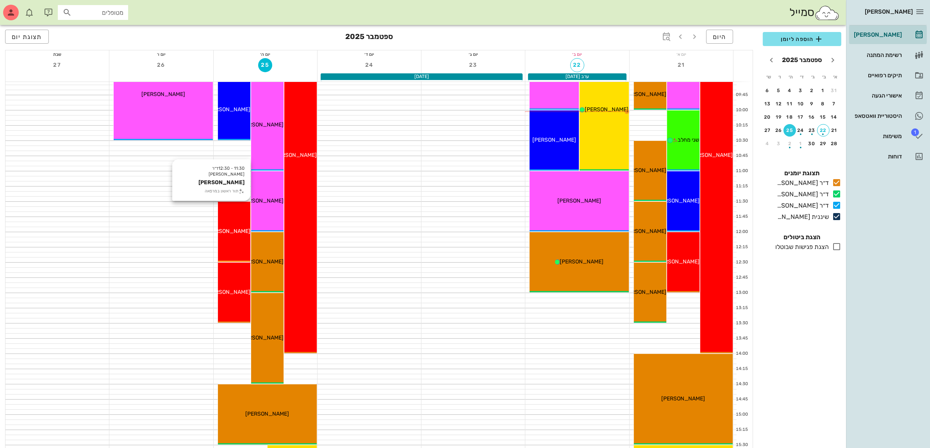
click at [231, 233] on span "[PERSON_NAME]" at bounding box center [229, 231] width 44 height 7
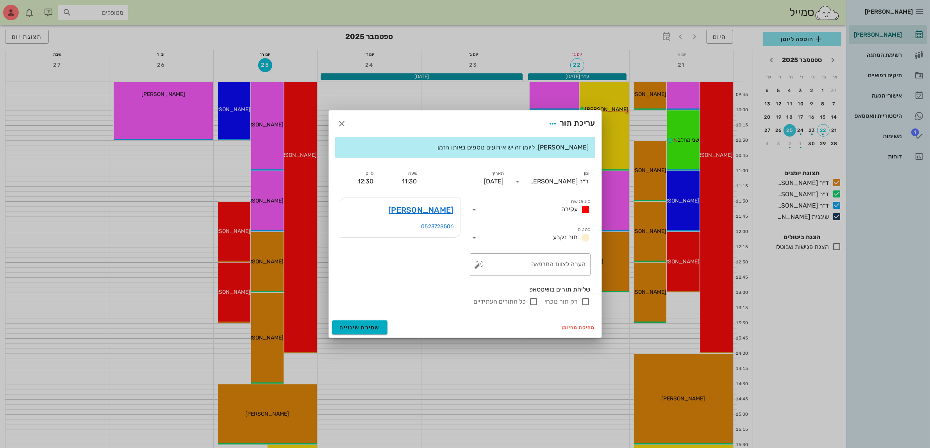
click at [457, 180] on input "[DATE]" at bounding box center [464, 181] width 77 height 12
click at [508, 278] on div "28" at bounding box center [506, 280] width 12 height 5
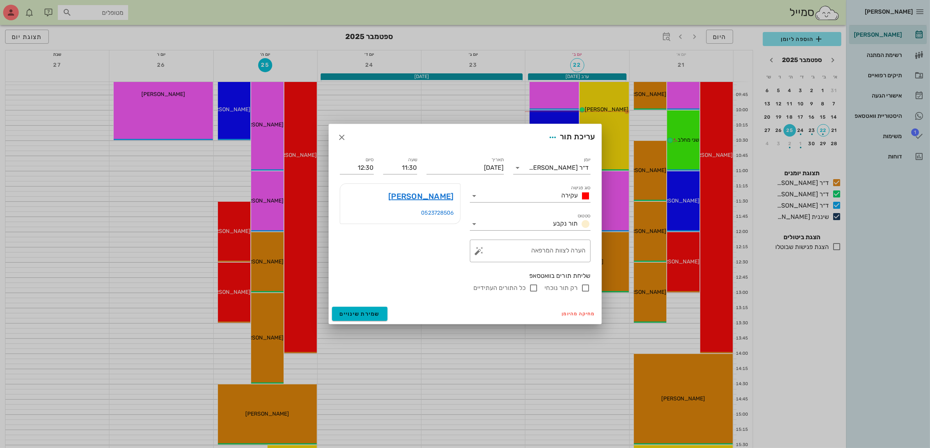
type input "[DATE]"
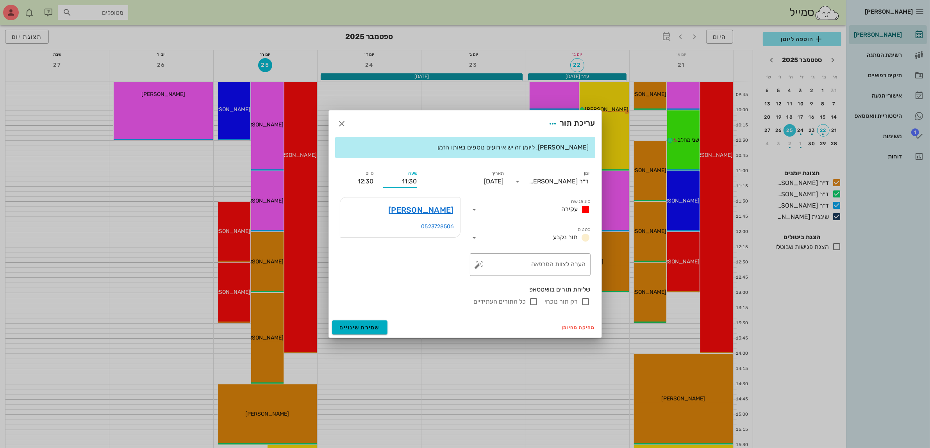
click at [412, 183] on input "11:30" at bounding box center [400, 181] width 34 height 12
click at [405, 252] on div "12:30" at bounding box center [399, 253] width 21 height 6
type input "12:30"
type input "13:30"
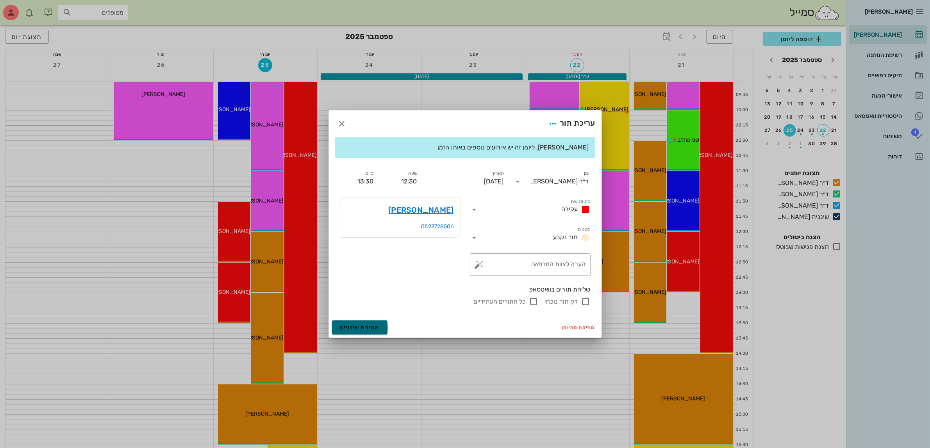
click at [356, 329] on span "שמירת שינויים" at bounding box center [360, 327] width 40 height 7
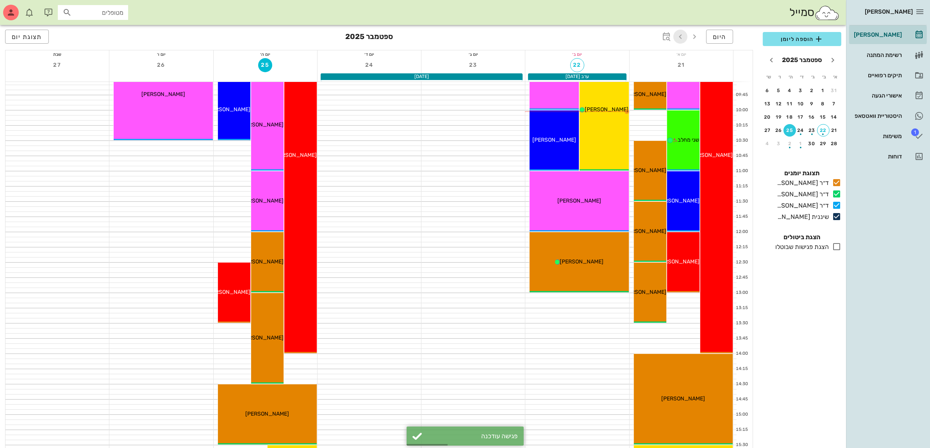
click at [677, 39] on icon "button" at bounding box center [679, 36] width 9 height 9
